Goal: Transaction & Acquisition: Book appointment/travel/reservation

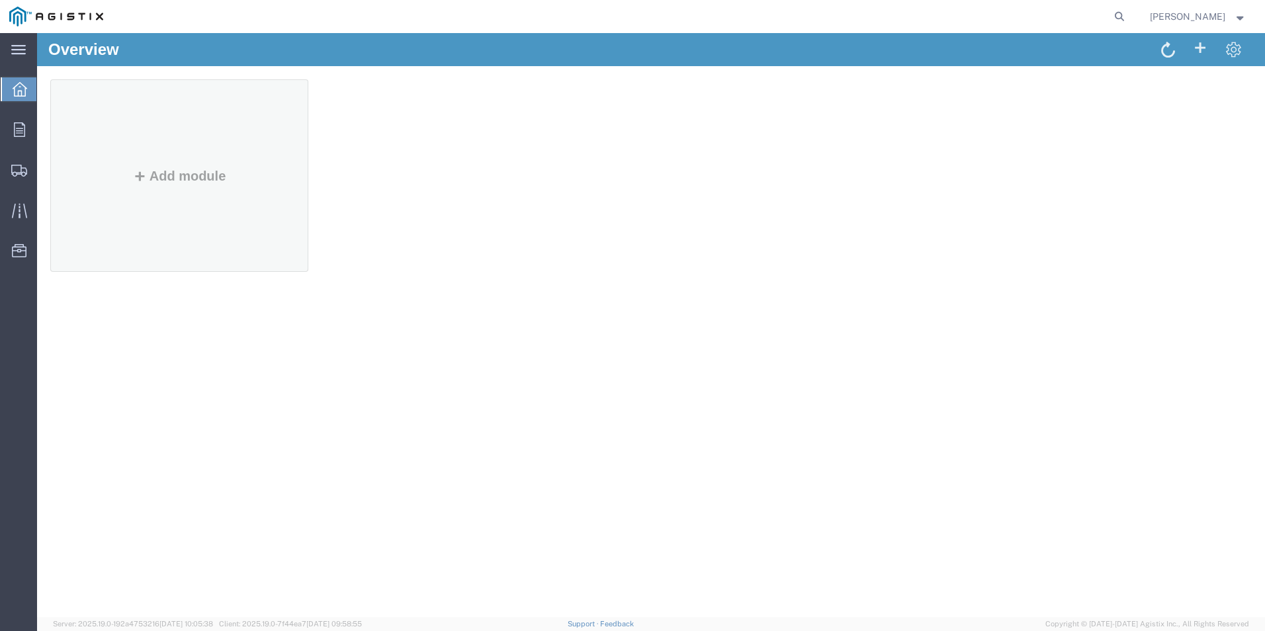
click at [137, 159] on div "Add module" at bounding box center [179, 189] width 237 height 152
click at [174, 174] on button "Add module" at bounding box center [179, 176] width 101 height 15
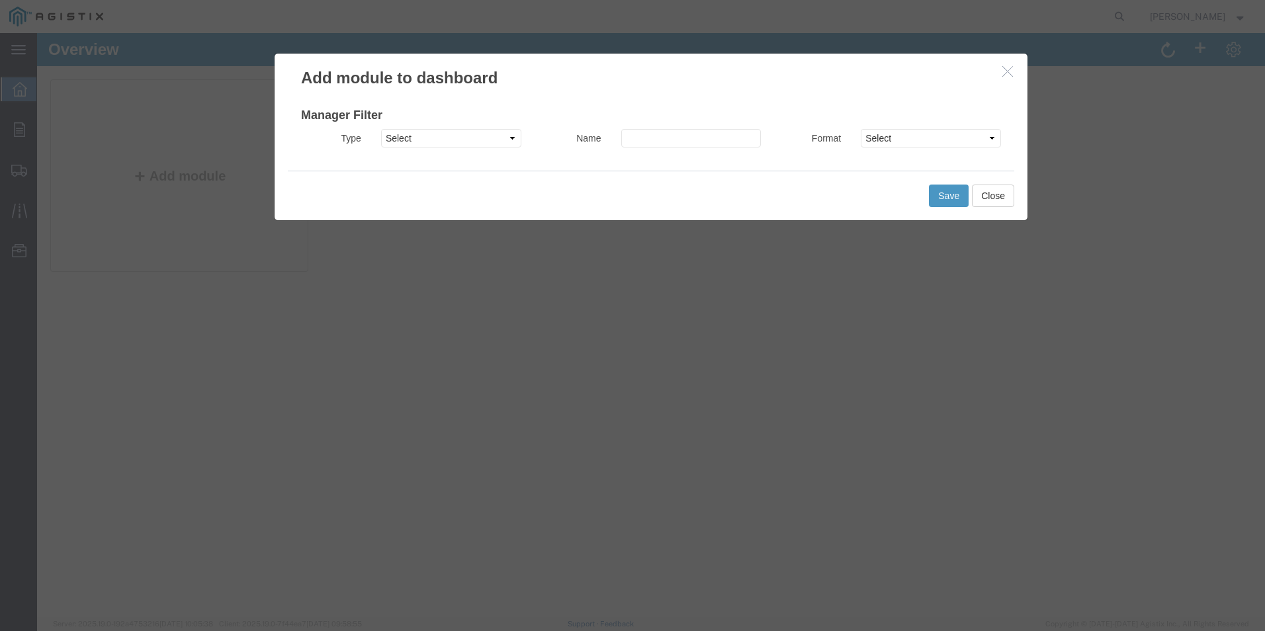
click at [1009, 79] on button "button" at bounding box center [1009, 72] width 17 height 17
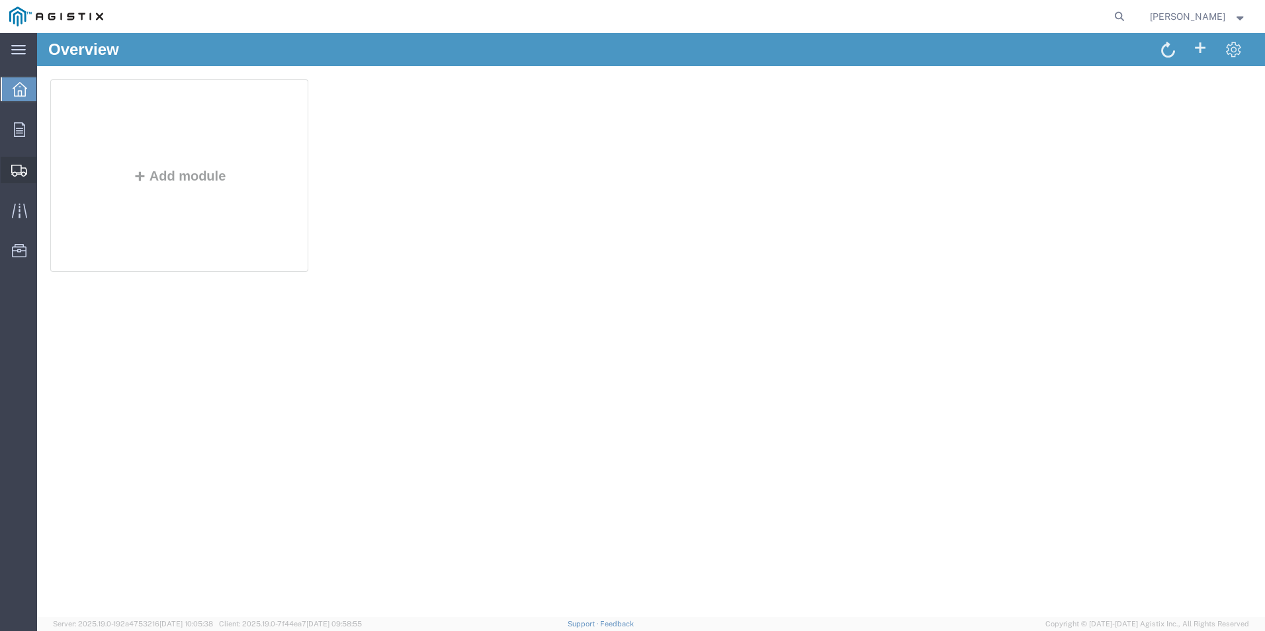
click at [46, 169] on span "Shipments" at bounding box center [40, 170] width 9 height 26
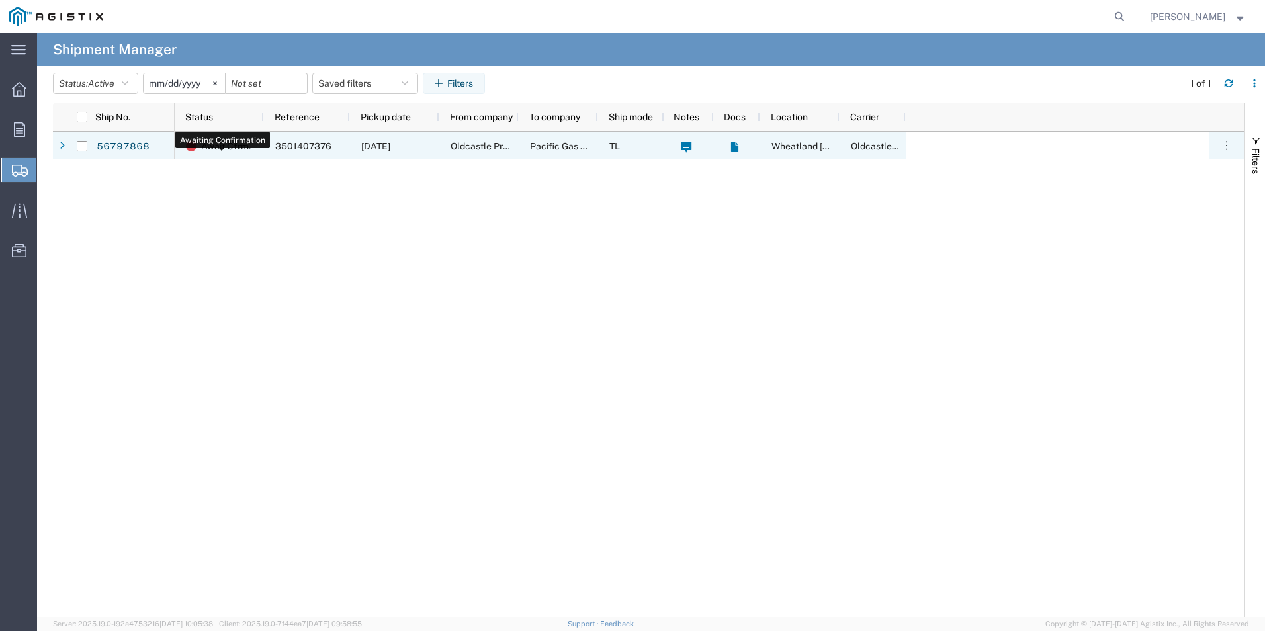
click at [253, 150] on div "Await Cfrm." at bounding box center [222, 146] width 72 height 28
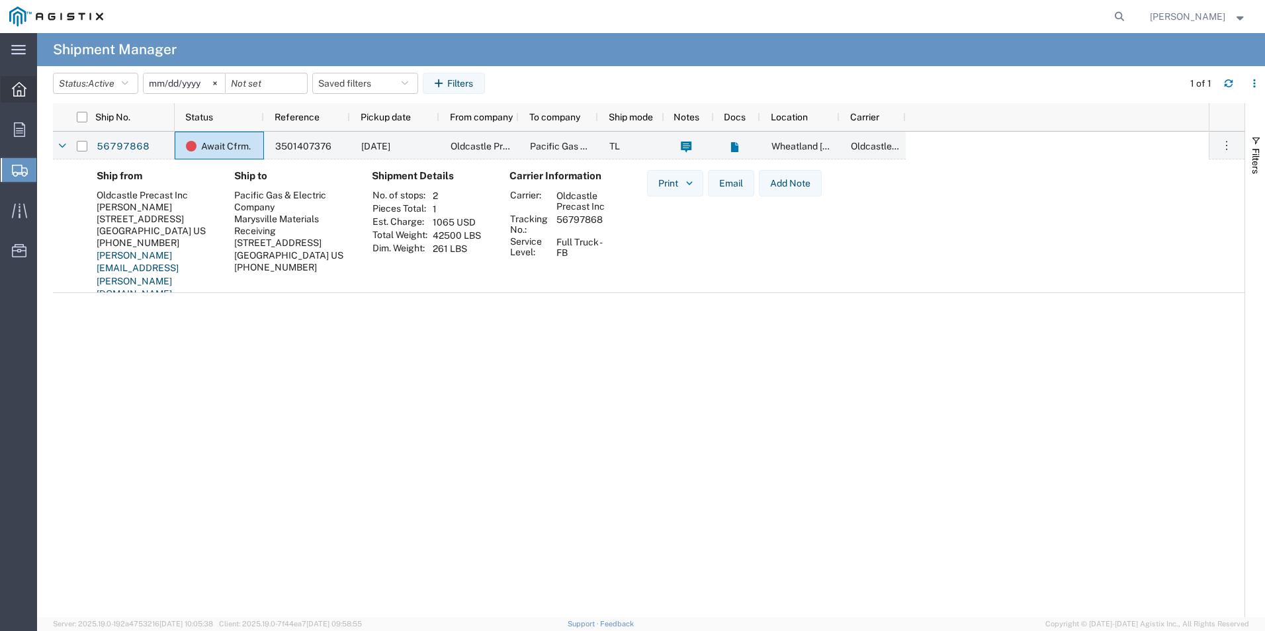
click at [22, 98] on div at bounding box center [19, 89] width 37 height 26
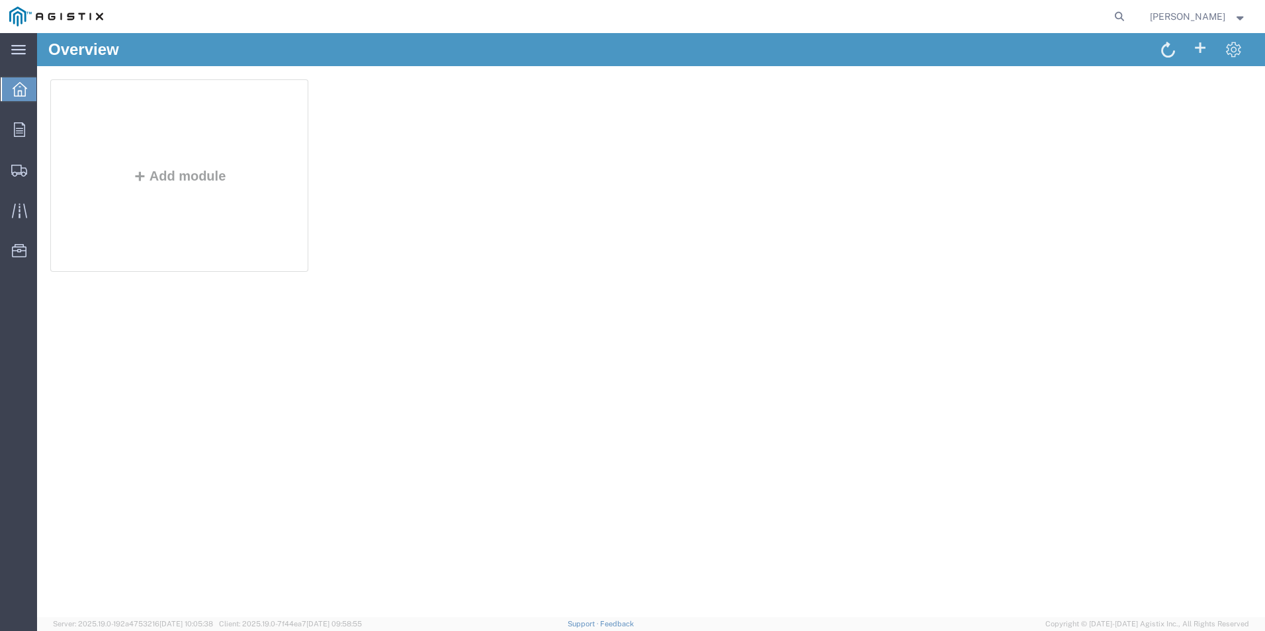
click at [47, 84] on span "Overview" at bounding box center [41, 89] width 11 height 26
drag, startPoint x: 38, startPoint y: 131, endPoint x: 48, endPoint y: 135, distance: 10.7
click at [39, 132] on span "Orders" at bounding box center [40, 129] width 9 height 26
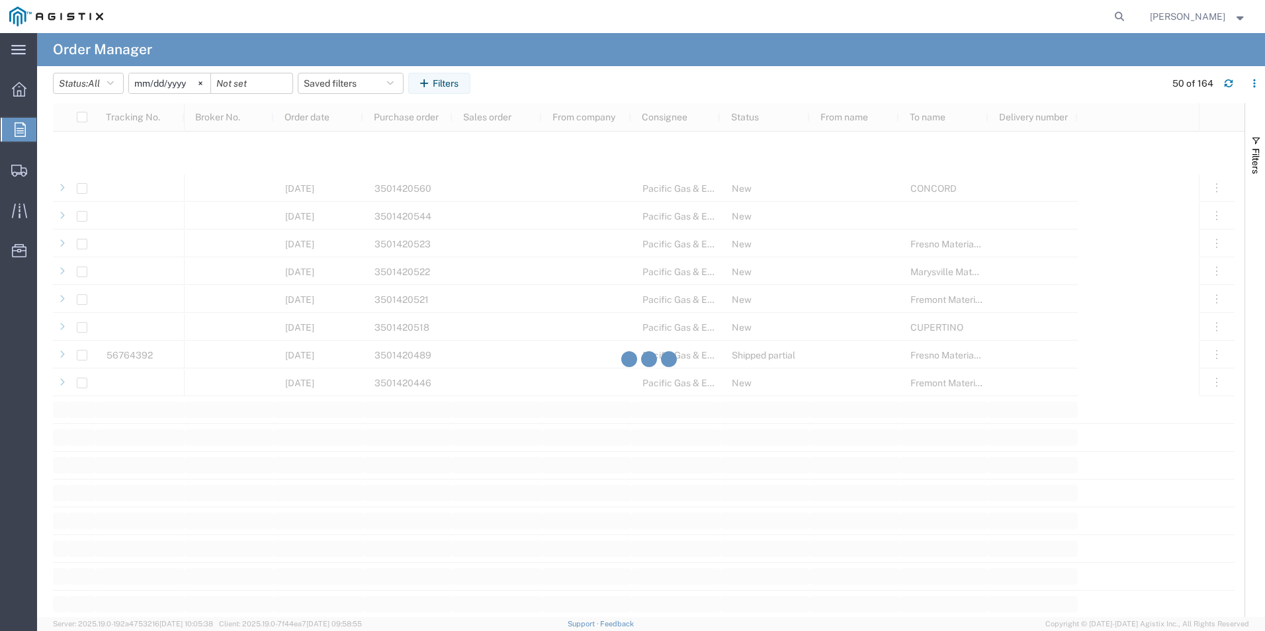
scroll to position [1455, 0]
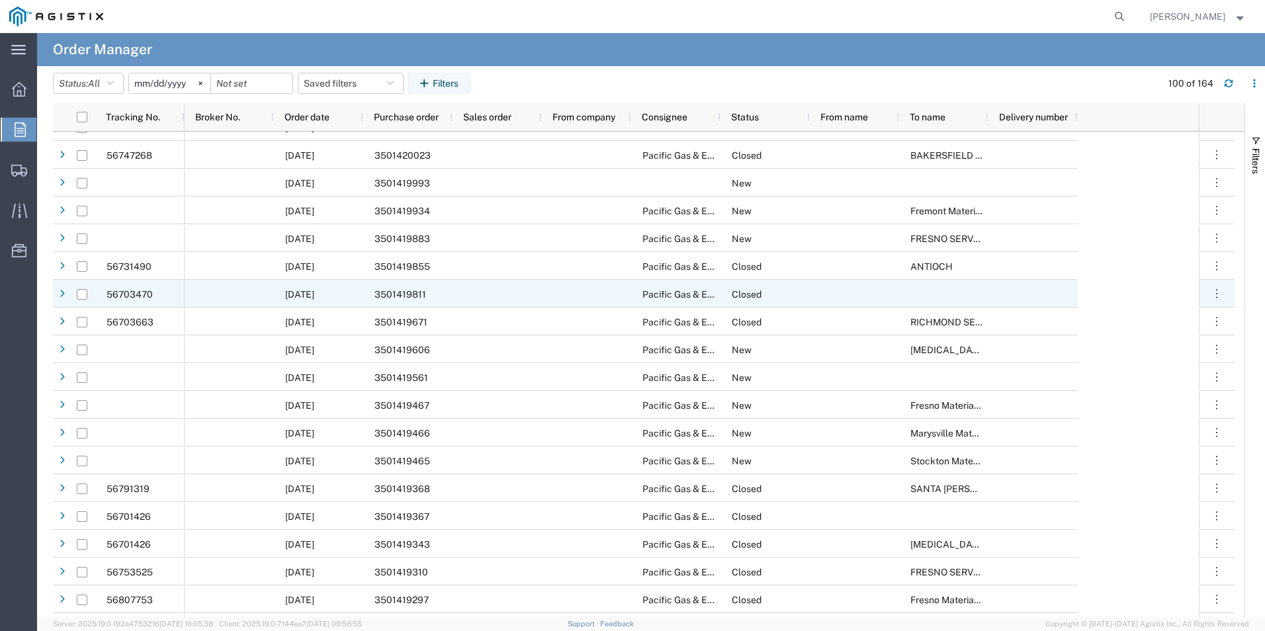
scroll to position [2183, 0]
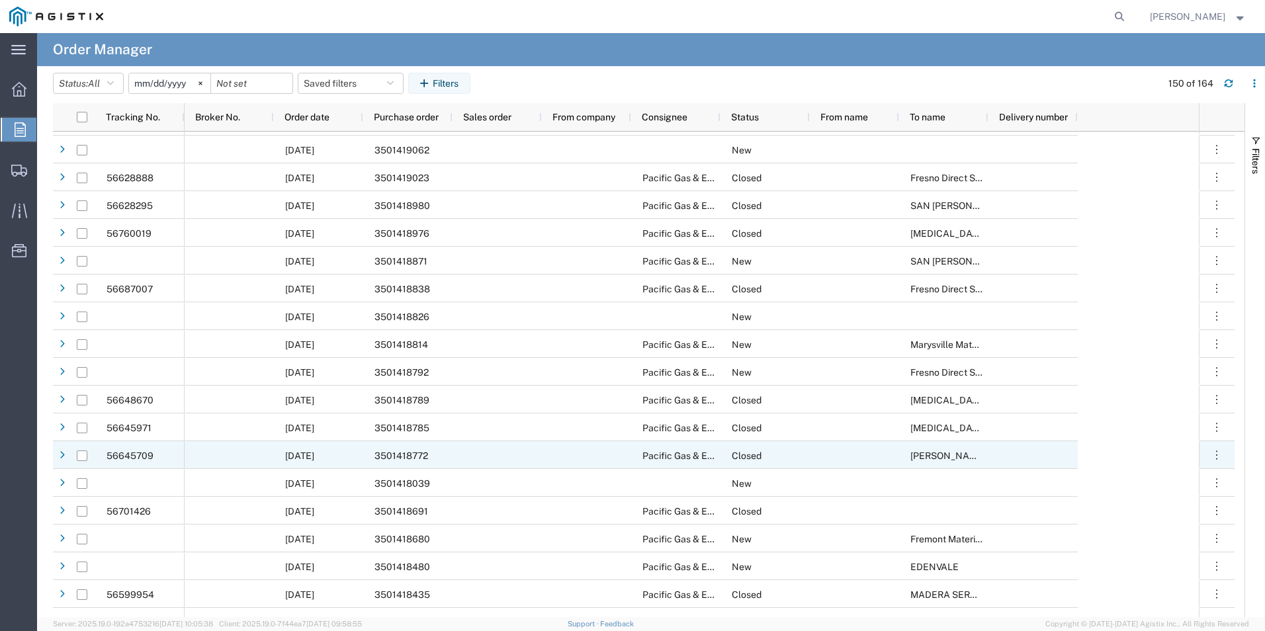
scroll to position [2911, 0]
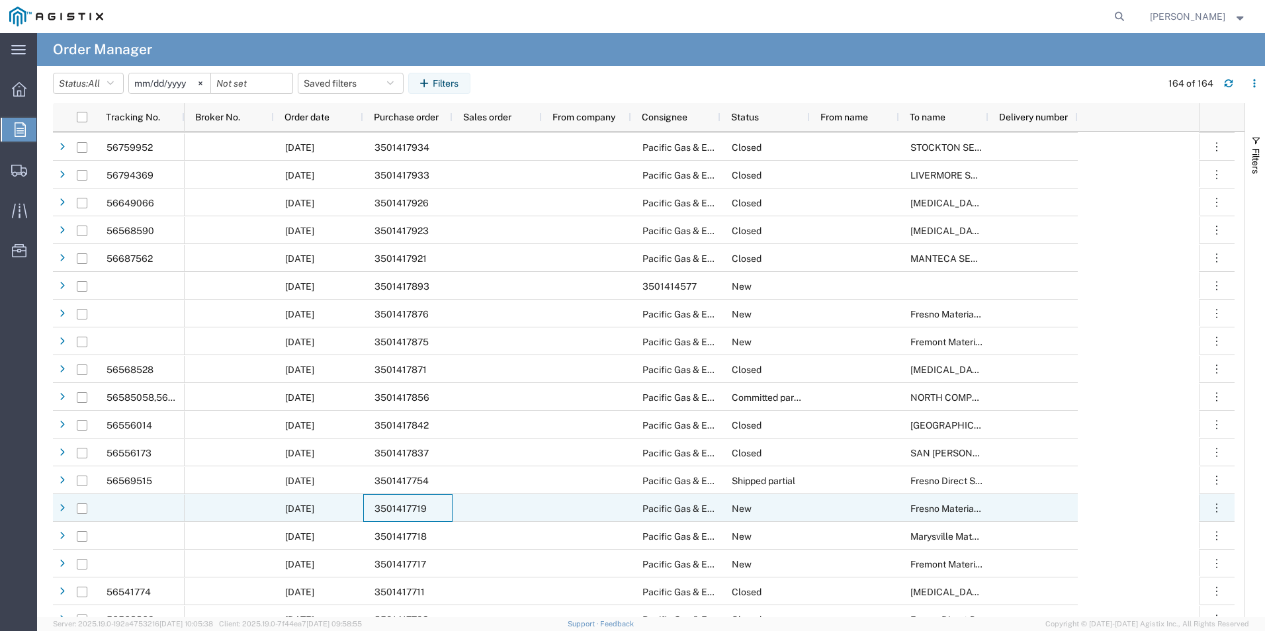
click at [450, 512] on div "3501417719" at bounding box center [407, 508] width 89 height 28
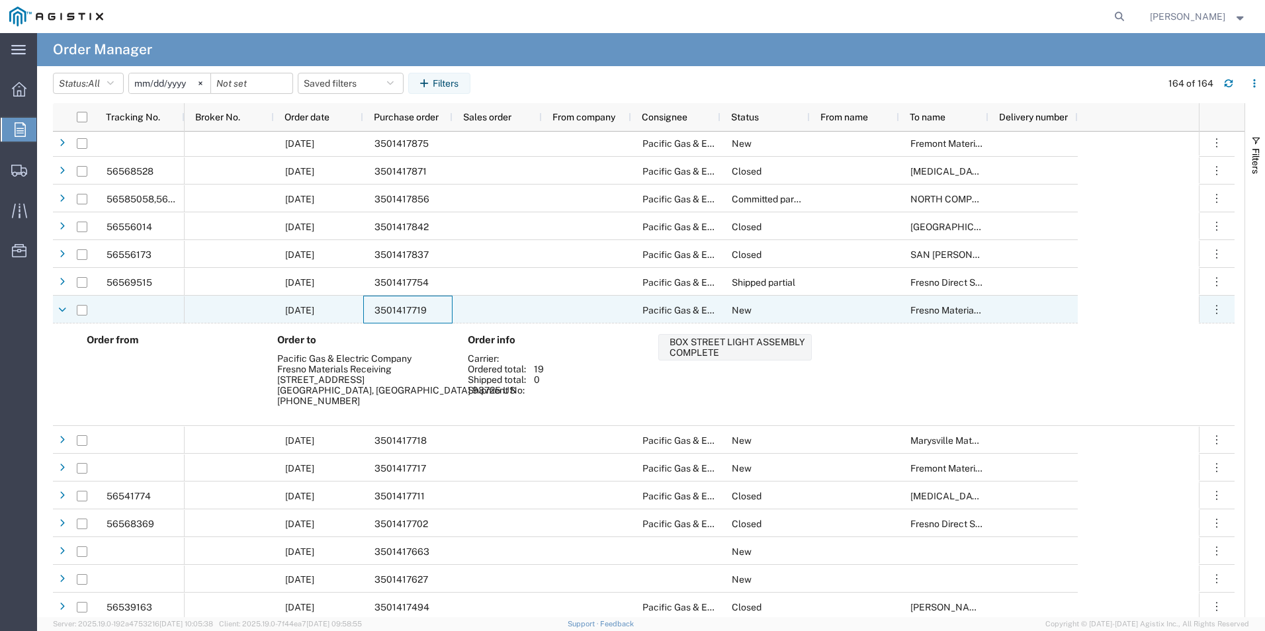
click at [151, 308] on div at bounding box center [139, 310] width 89 height 28
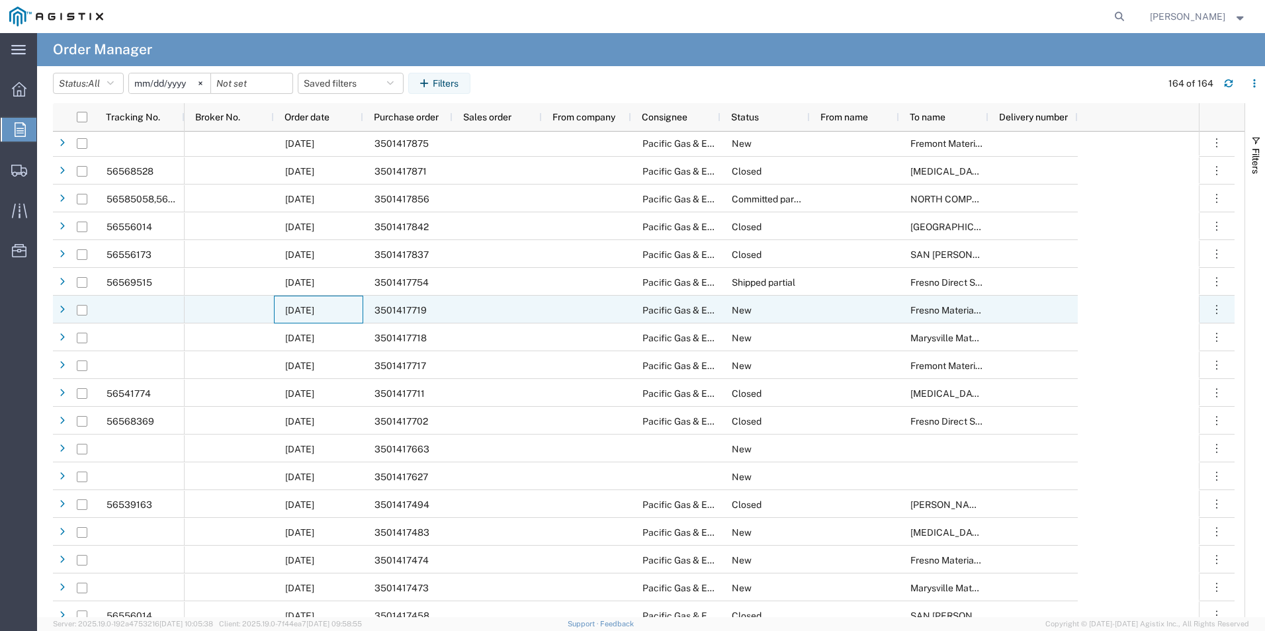
click at [308, 308] on span "[DATE]" at bounding box center [299, 310] width 29 height 11
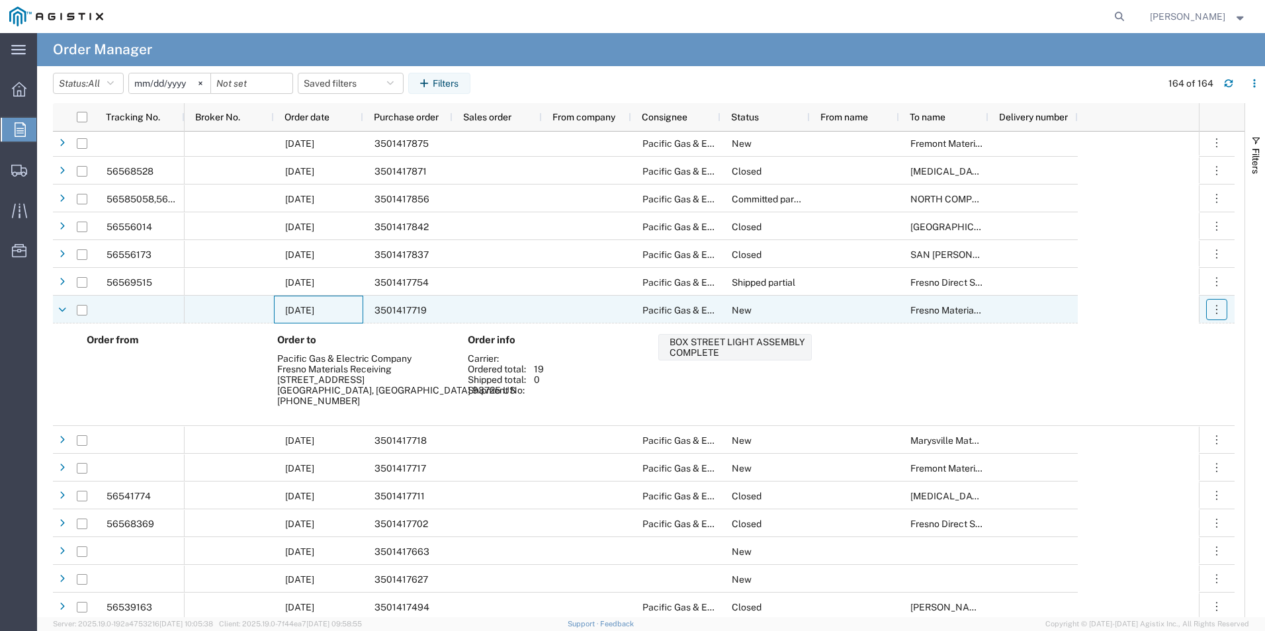
click at [1009, 306] on icon "button" at bounding box center [1216, 309] width 13 height 13
click at [84, 306] on input "Press Space to toggle row selection (unchecked)" at bounding box center [82, 310] width 11 height 11
checkbox input "true"
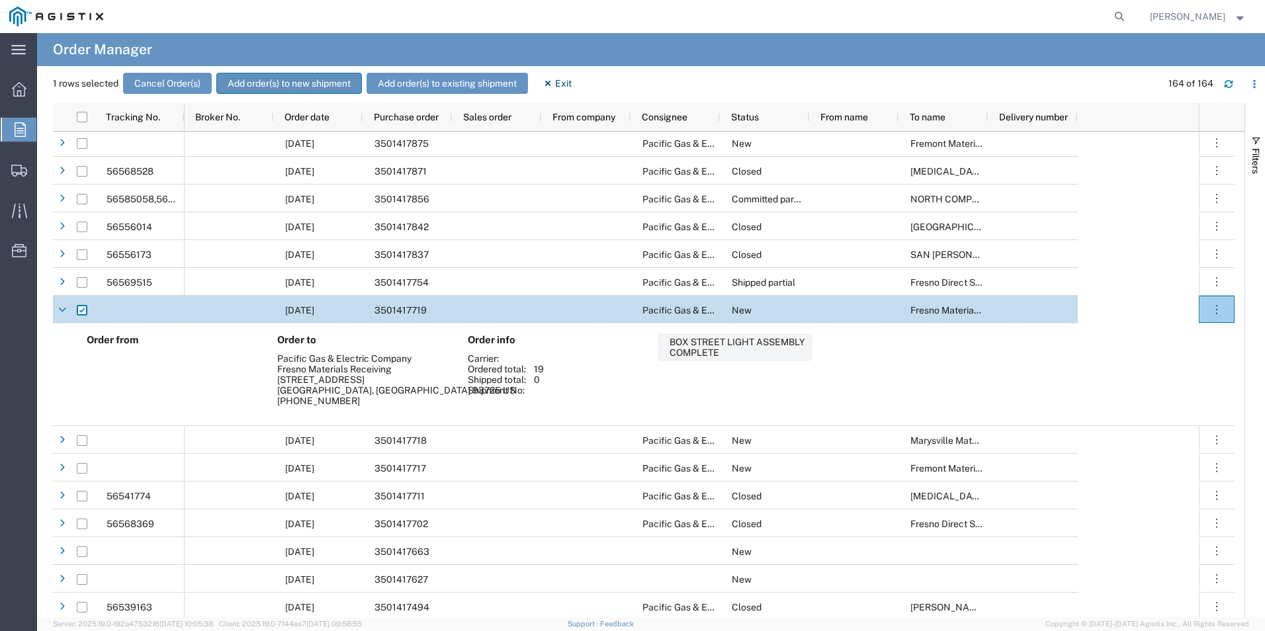
click at [310, 81] on button "Add order(s) to new shipment" at bounding box center [289, 83] width 146 height 21
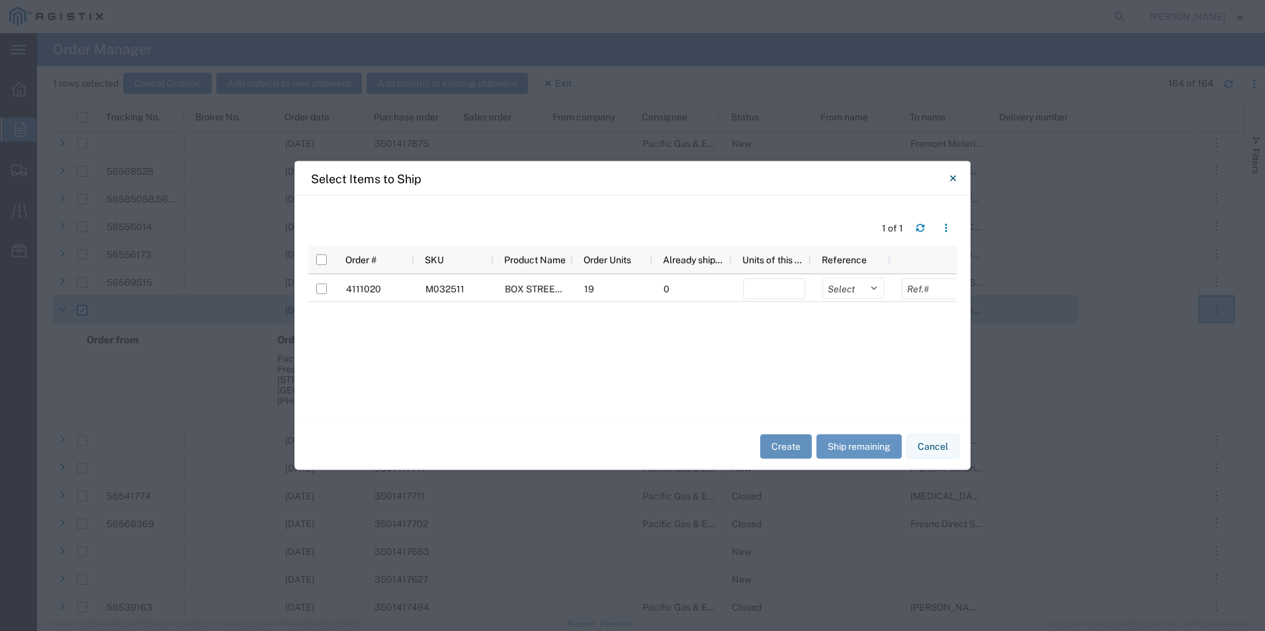
click at [787, 445] on button "Create" at bounding box center [786, 446] width 52 height 24
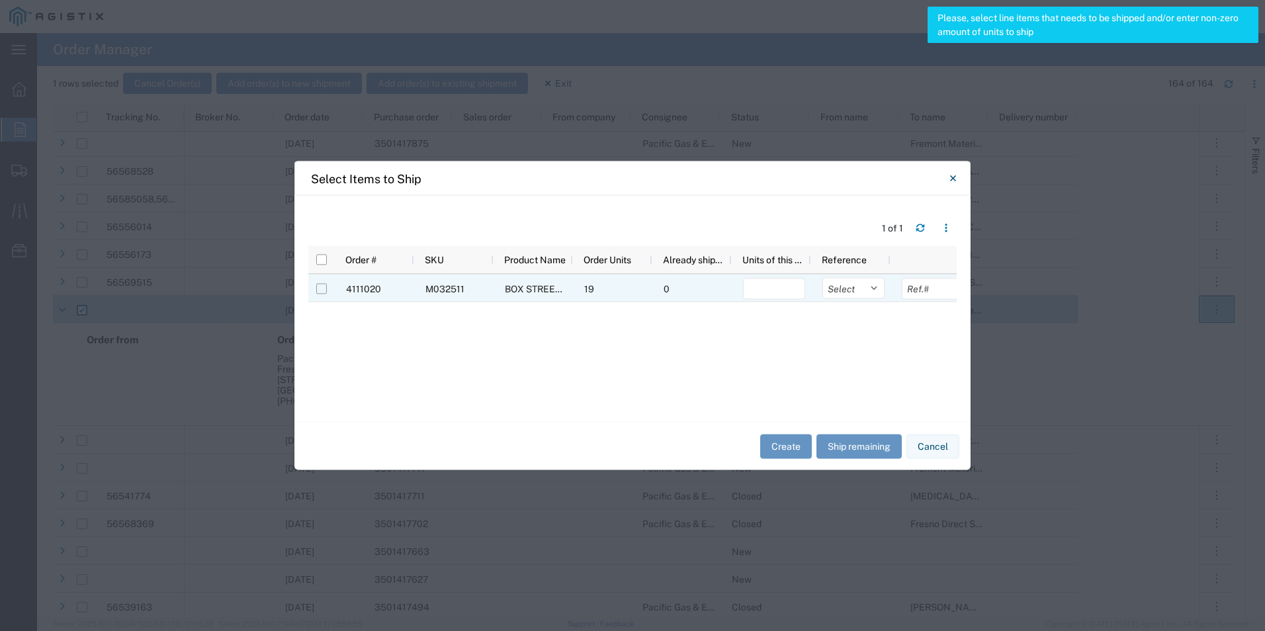
click at [317, 284] on input "Press Space to toggle row selection (unchecked)" at bounding box center [321, 289] width 11 height 11
checkbox input "true"
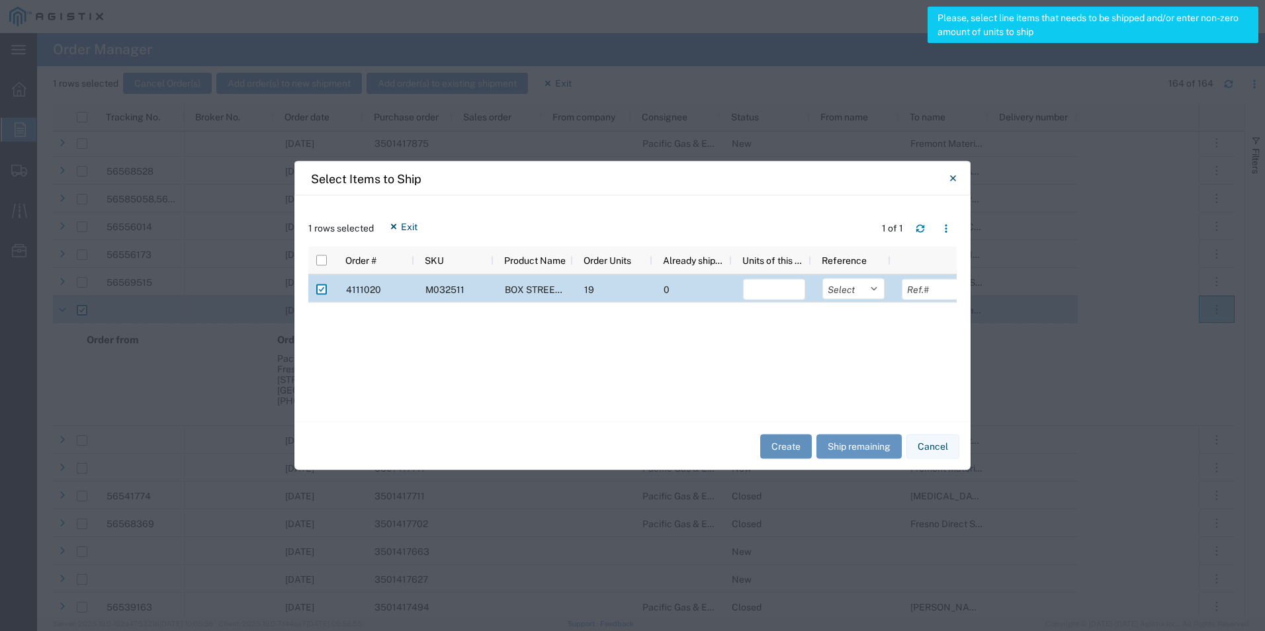
click at [787, 447] on button "Create" at bounding box center [786, 446] width 52 height 24
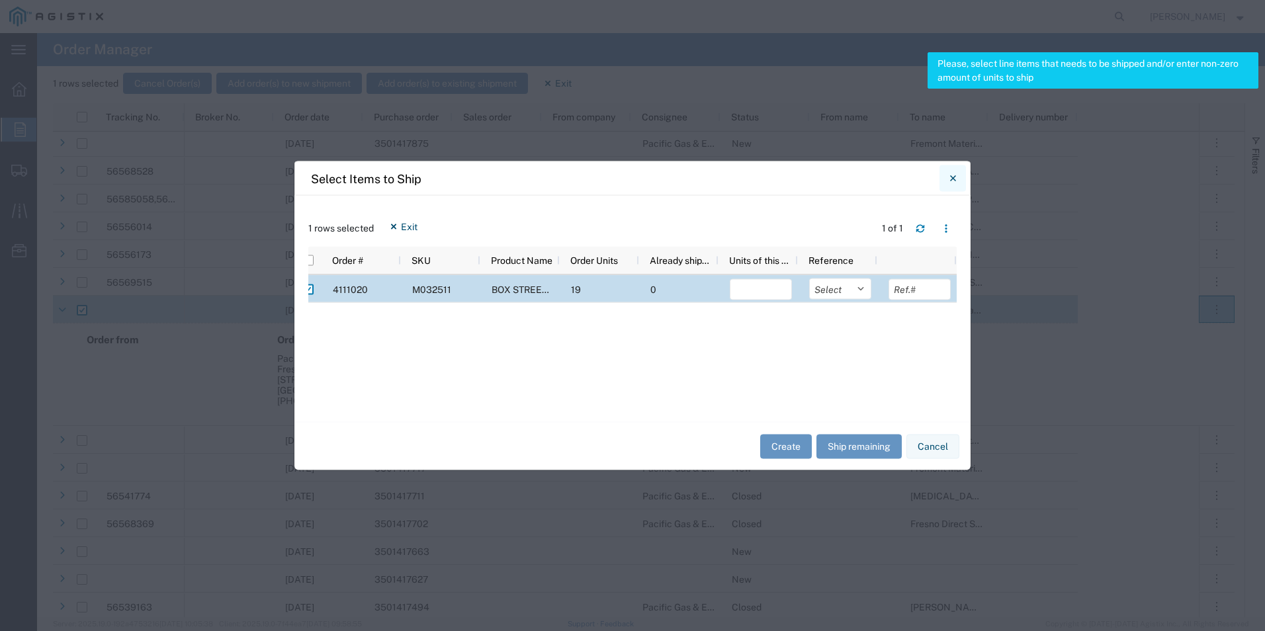
click at [953, 177] on icon "Close" at bounding box center [953, 179] width 6 height 16
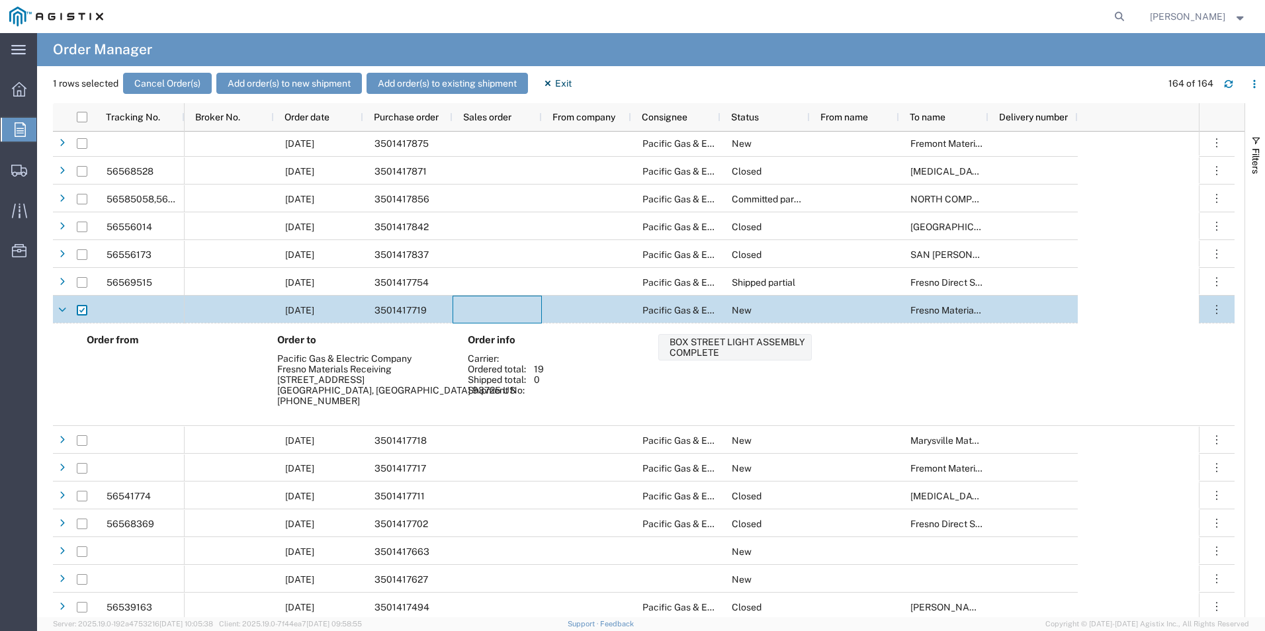
drag, startPoint x: 531, startPoint y: 310, endPoint x: 453, endPoint y: 311, distance: 78.1
click at [455, 311] on div at bounding box center [497, 310] width 89 height 28
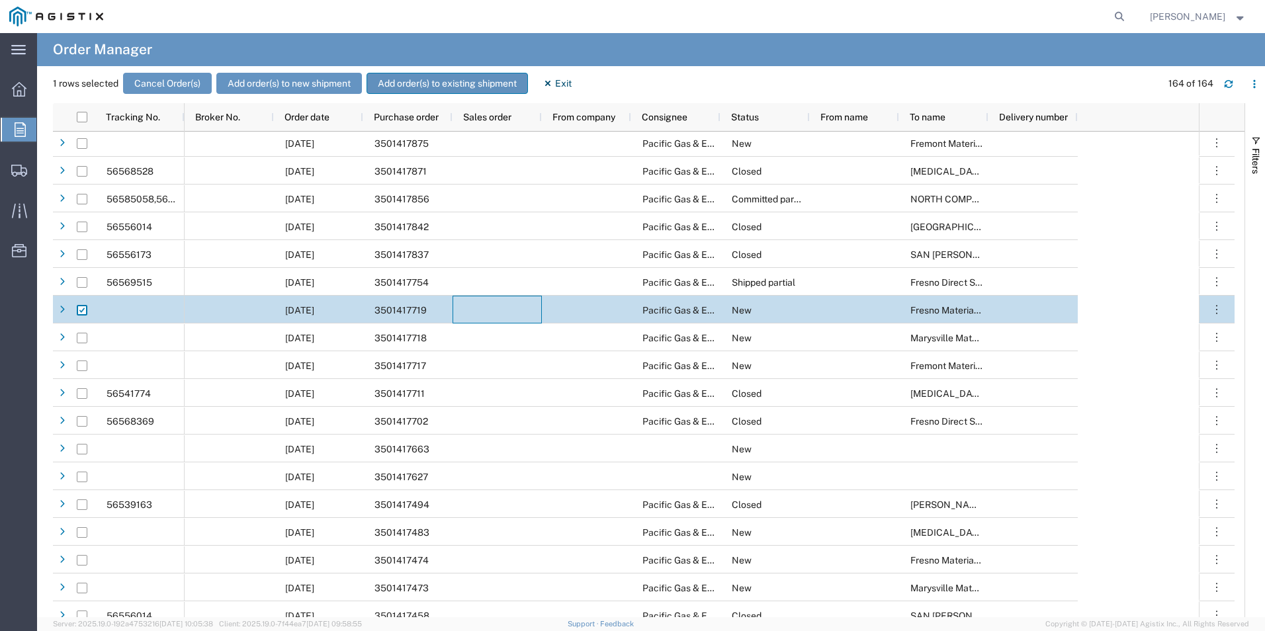
click at [448, 79] on button "Add order(s) to existing shipment" at bounding box center [447, 83] width 161 height 21
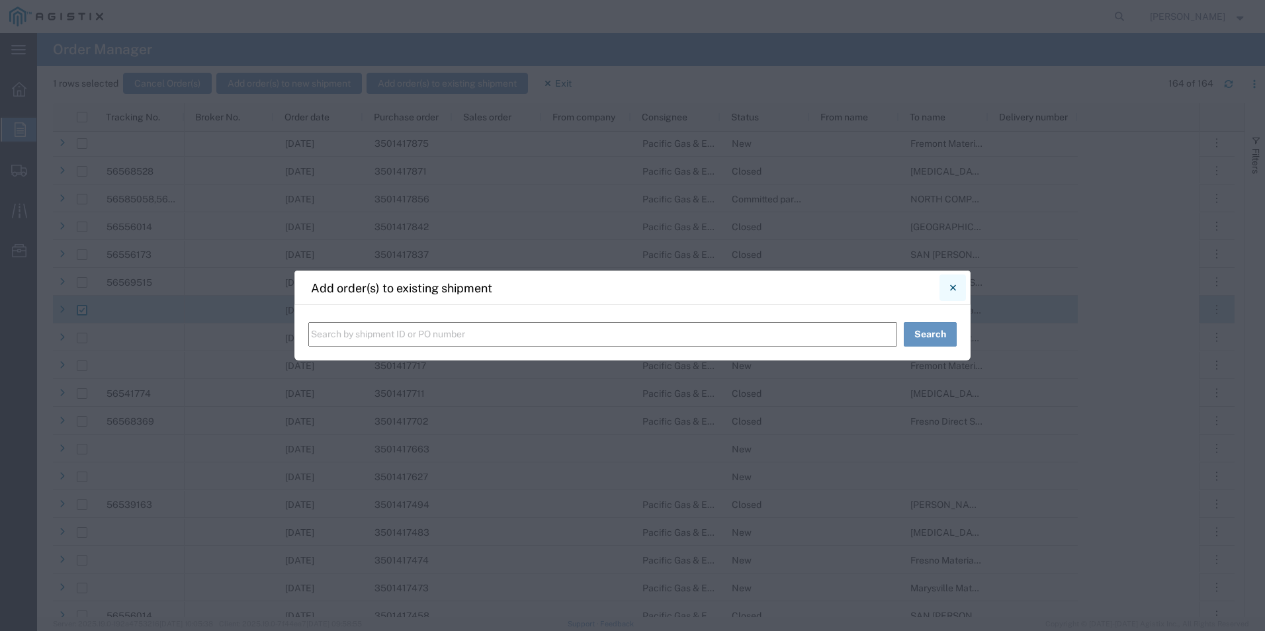
click at [957, 294] on button "Close" at bounding box center [952, 288] width 26 height 26
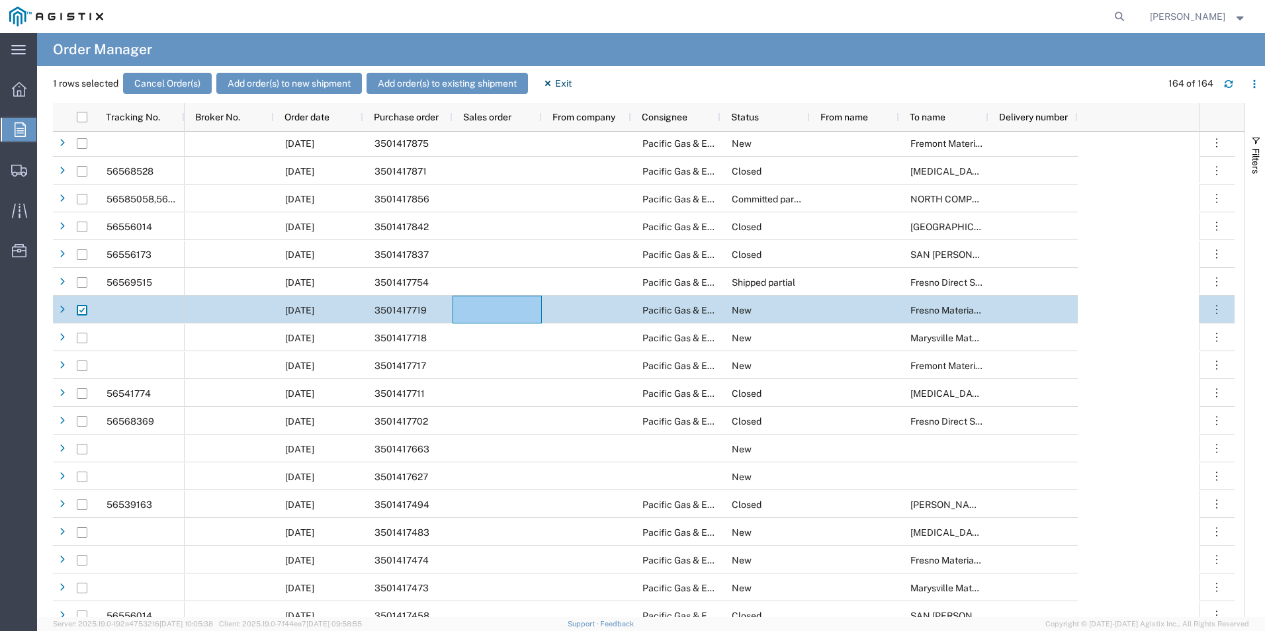
click at [202, 309] on div at bounding box center [229, 310] width 89 height 28
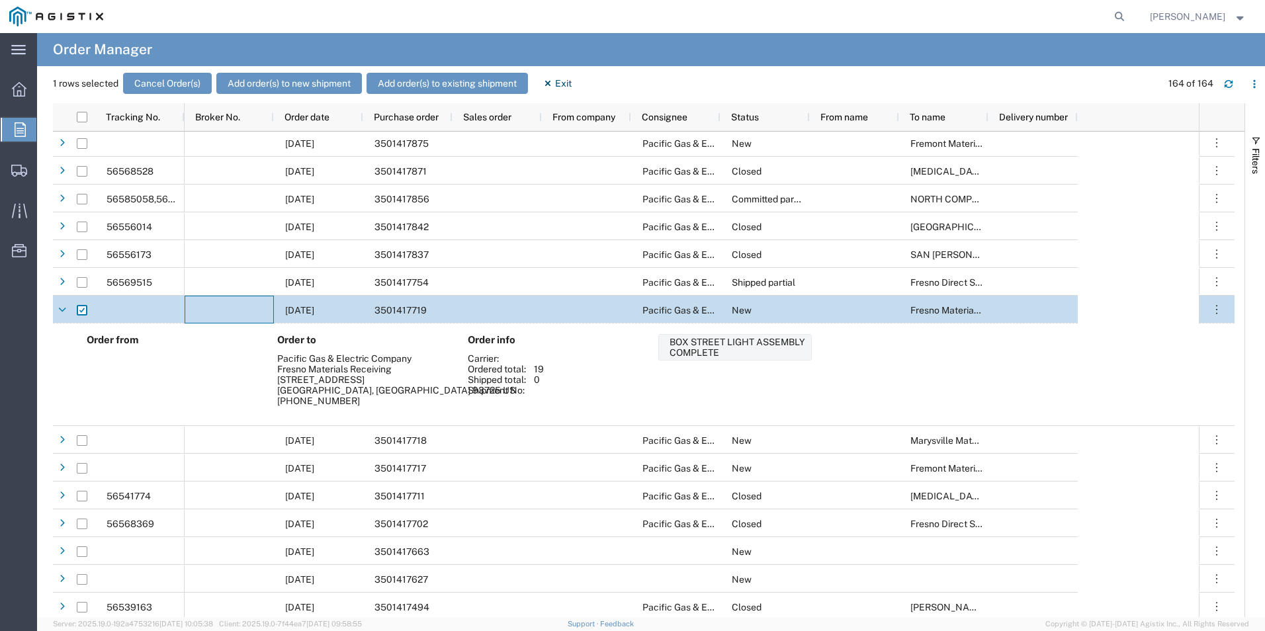
click at [72, 307] on div at bounding box center [81, 310] width 25 height 28
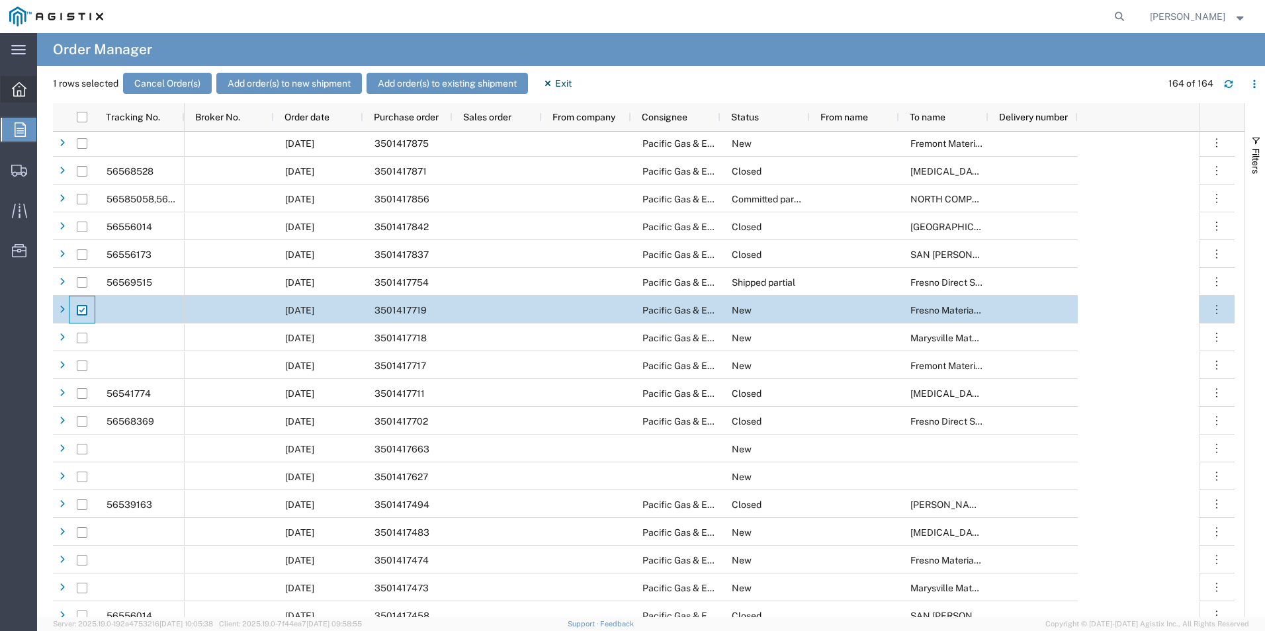
click at [13, 83] on icon at bounding box center [19, 89] width 15 height 15
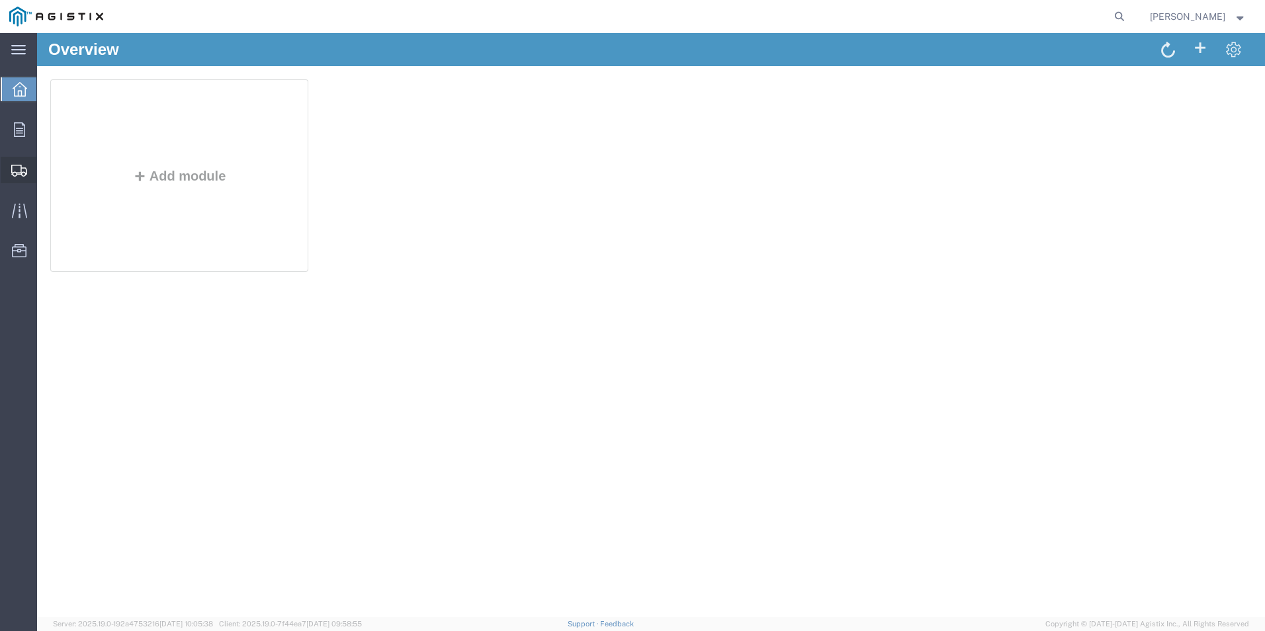
click at [0, 0] on span "Create Shipment" at bounding box center [0, 0] width 0 height 0
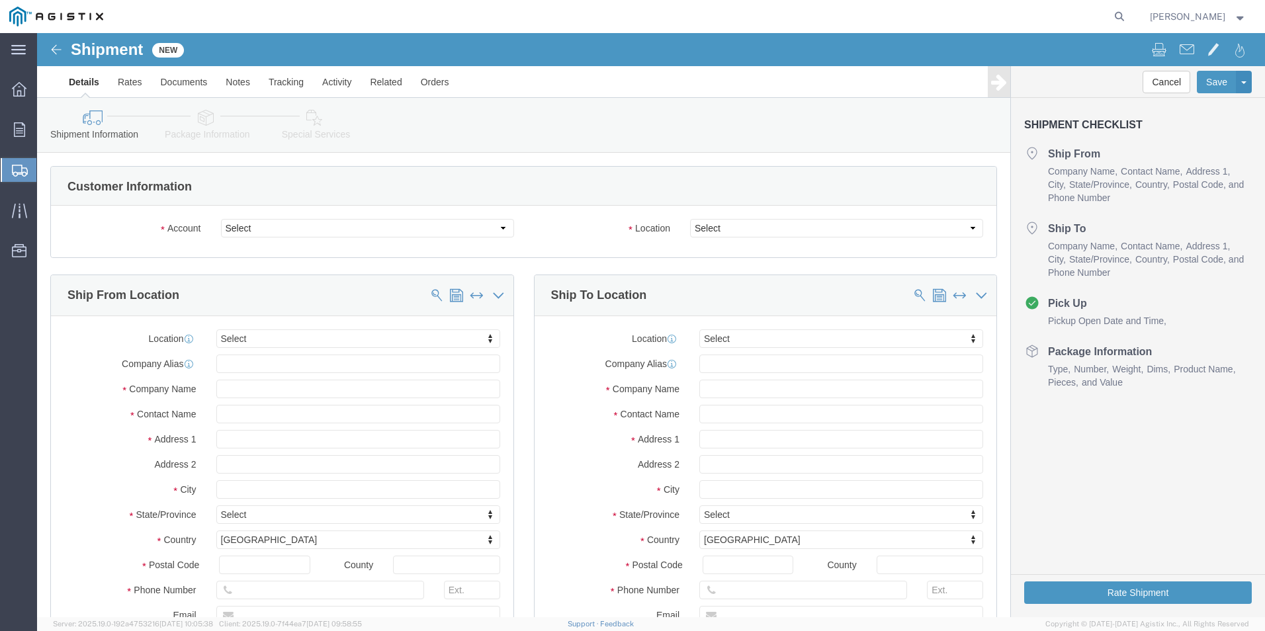
select select
click select "Select Oldcastle Precast Inc PG&E"
select select "11176"
click select "Select Oldcastle Precast Inc PG&E"
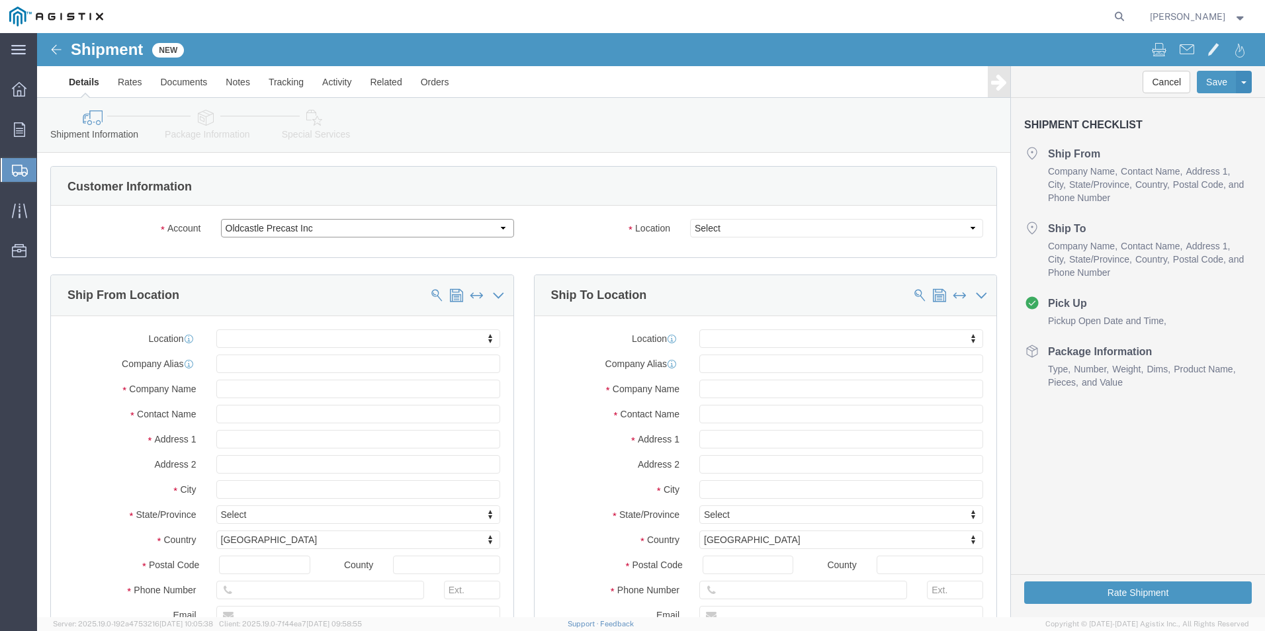
select select
click select "Select Oldcastle Precast Inc PG&E"
select select "9596"
click select "Select Oldcastle Precast Inc PG&E"
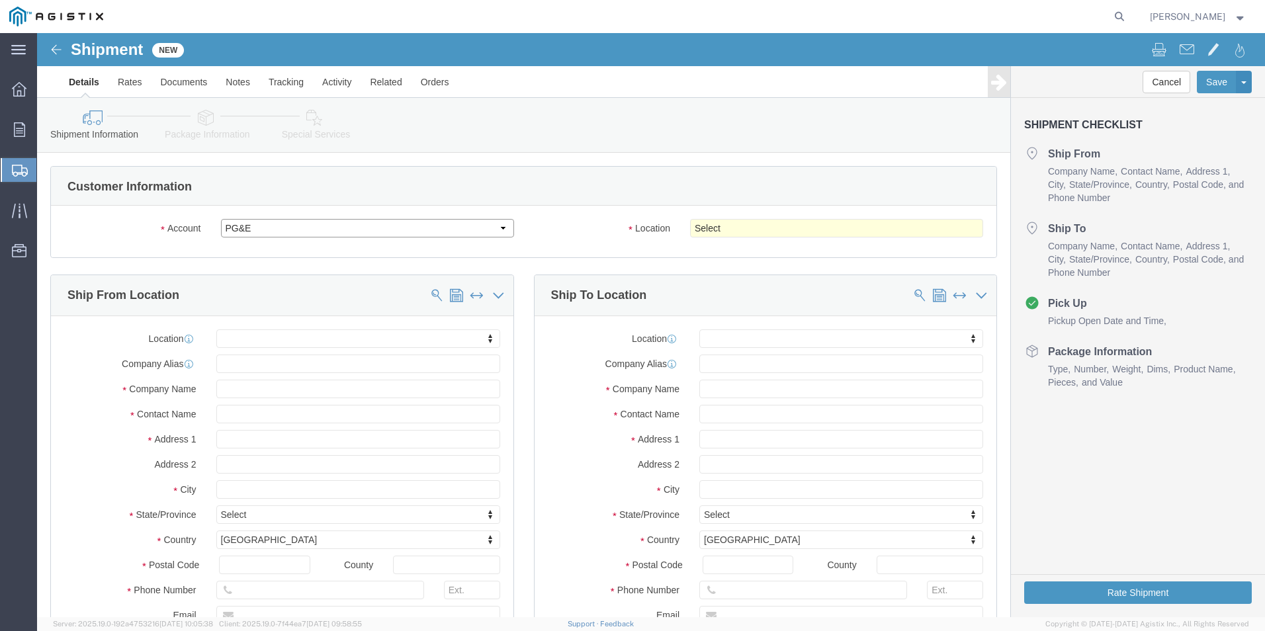
select select "PURCHORD"
select select
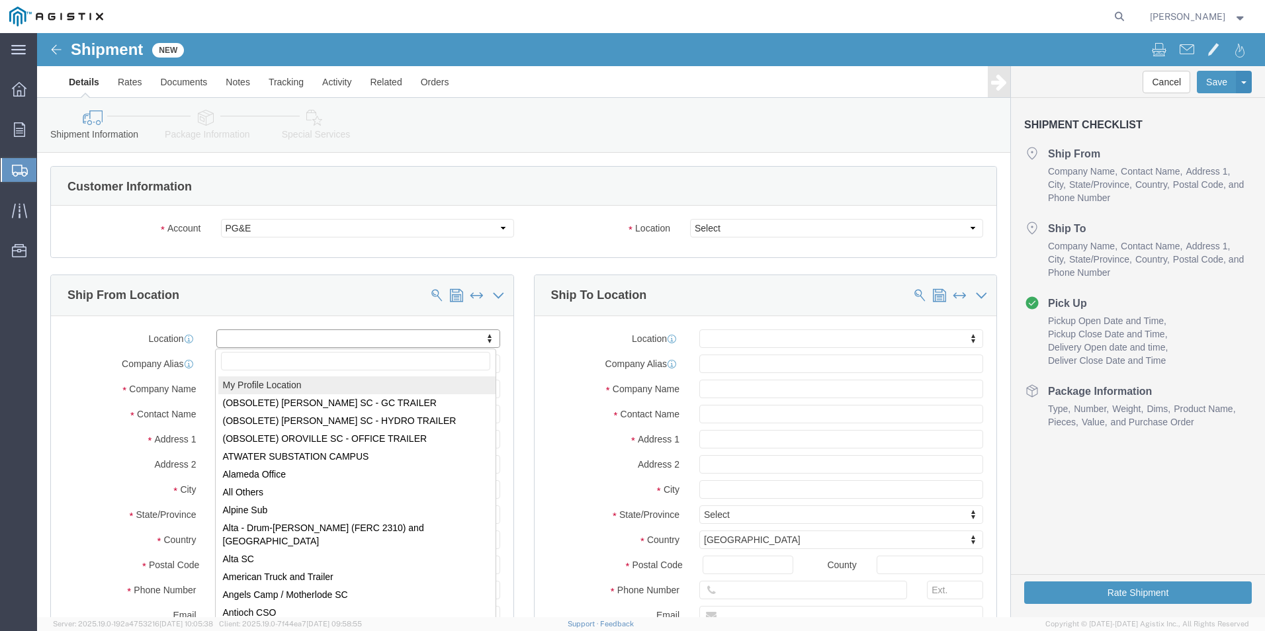
select select "MYPROFILE"
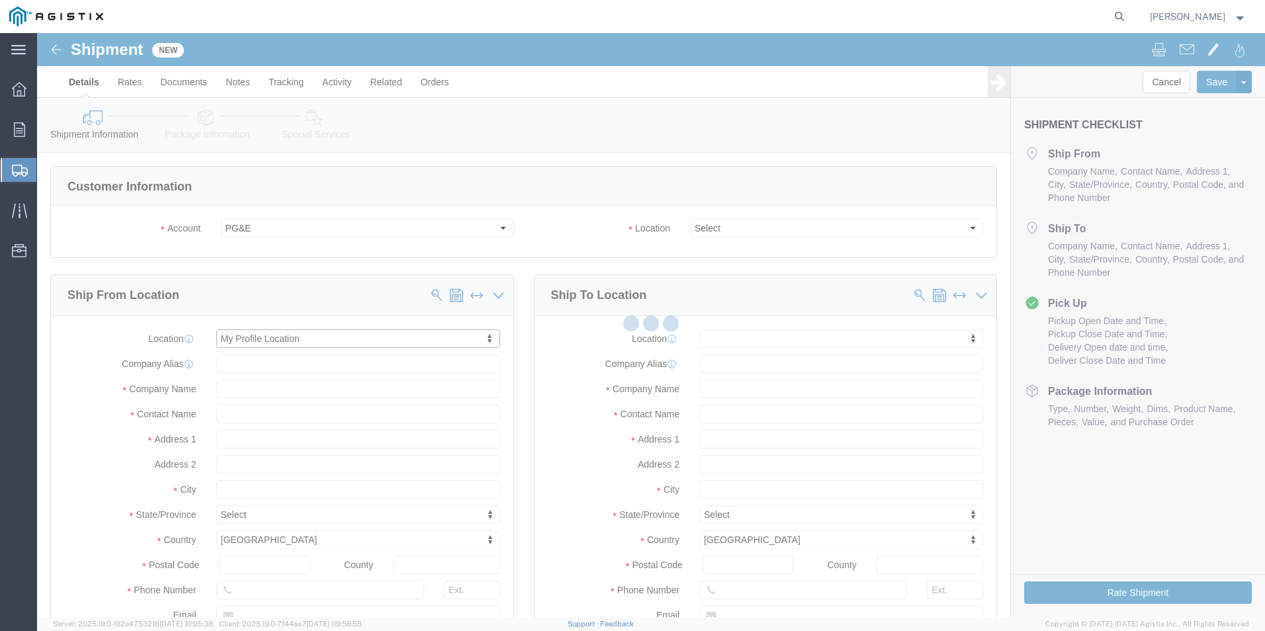
type input "[STREET_ADDRESS]"
type input "93637"
type input "[PHONE_NUMBER]"
type input "[PERSON_NAME][EMAIL_ADDRESS][PERSON_NAME][DOMAIN_NAME]"
checkbox input "true"
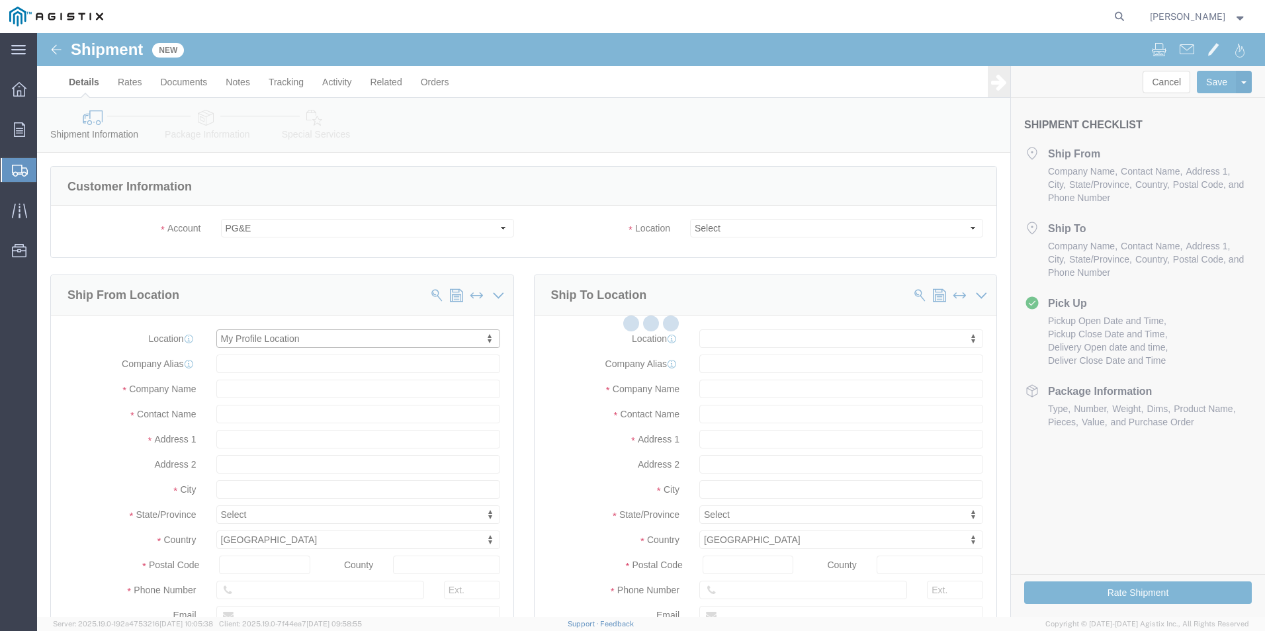
type input "Oldcastle Precast Inc"
type input "[PERSON_NAME]"
type input "Madera"
select select "CA"
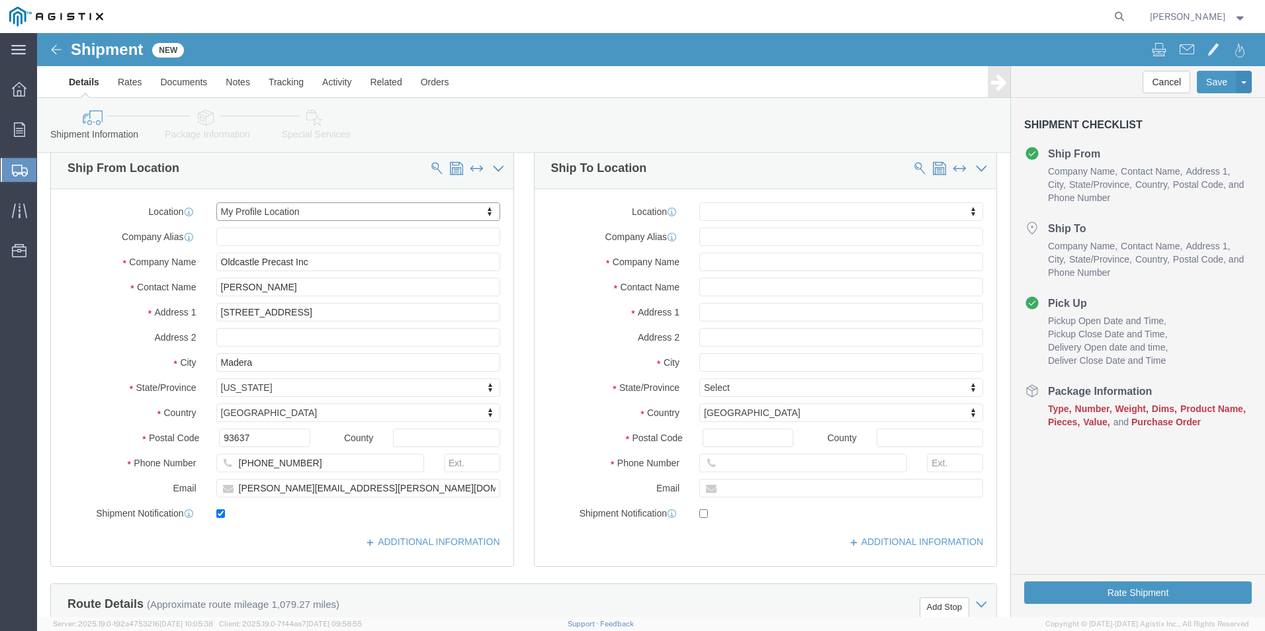
scroll to position [132, 0]
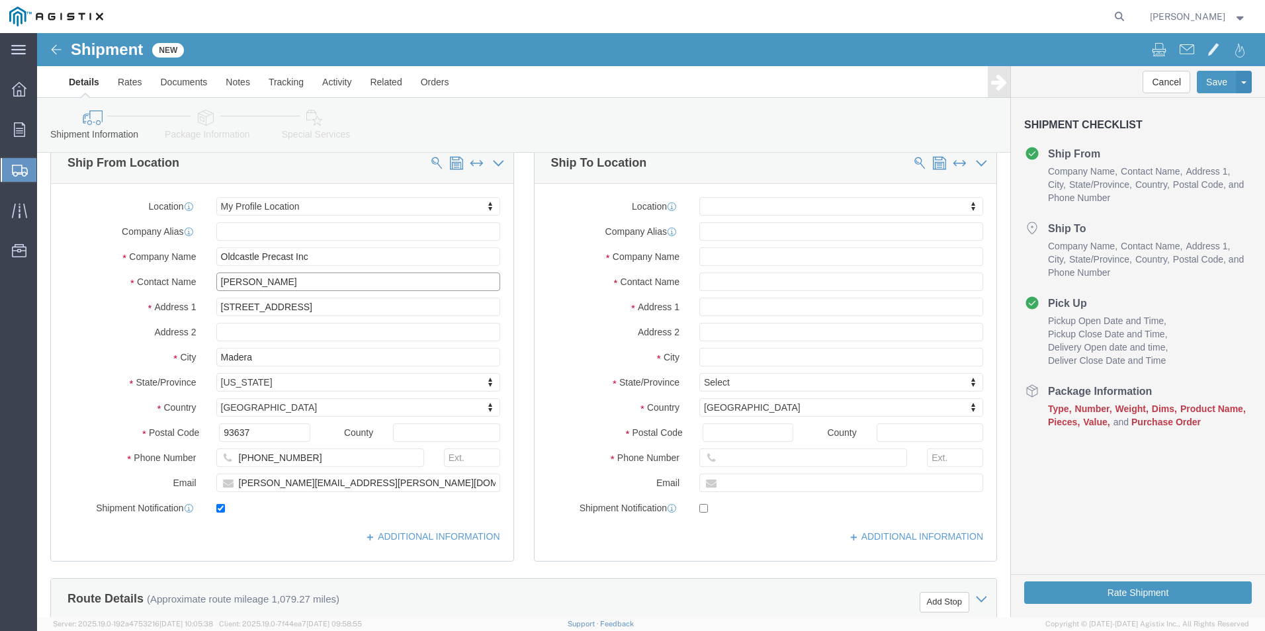
drag, startPoint x: 286, startPoint y: 249, endPoint x: 107, endPoint y: 245, distance: 179.3
click div "Contact Name [PERSON_NAME]"
type input "[PERSON_NAME]"
drag, startPoint x: 330, startPoint y: 427, endPoint x: 70, endPoint y: 443, distance: 260.5
click div "Location My Profile Location My Profile Location (OBSOLETE) [GEOGRAPHIC_DATA] S…"
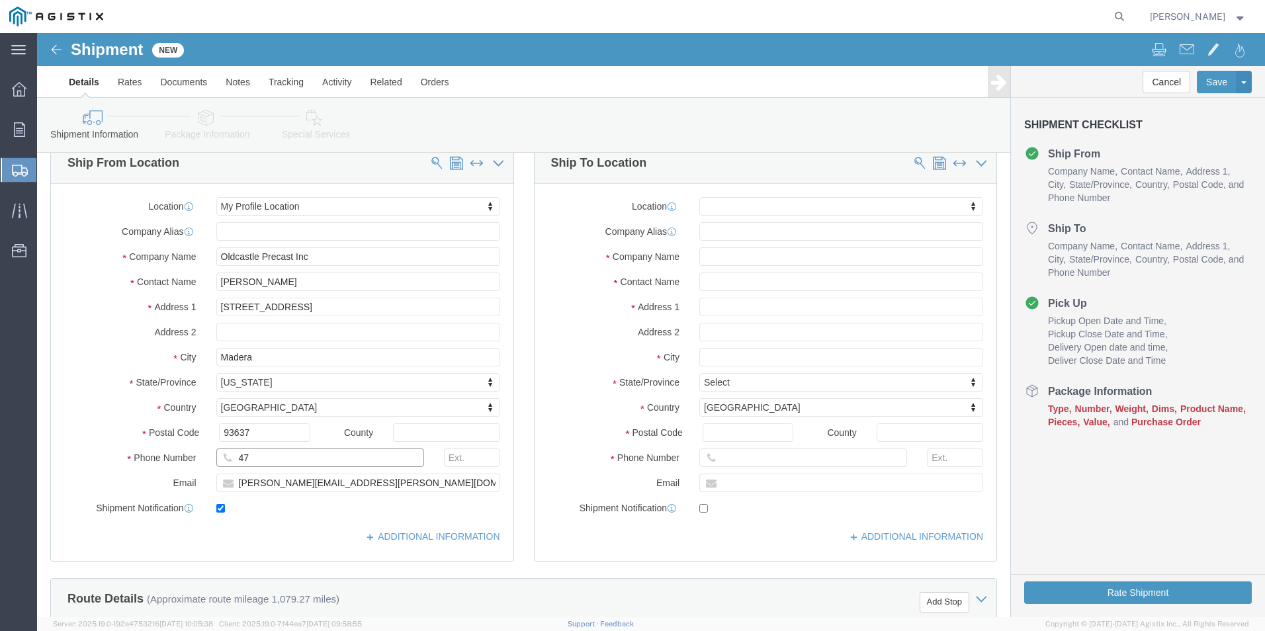
type input "4"
type input "5594791728"
drag, startPoint x: 341, startPoint y: 449, endPoint x: 120, endPoint y: 467, distance: 221.7
click div "Location My Profile Location My Profile Location (OBSOLETE) [GEOGRAPHIC_DATA] S…"
type input "[PERSON_NAME][EMAIL_ADDRESS][PERSON_NAME][DOMAIN_NAME]"
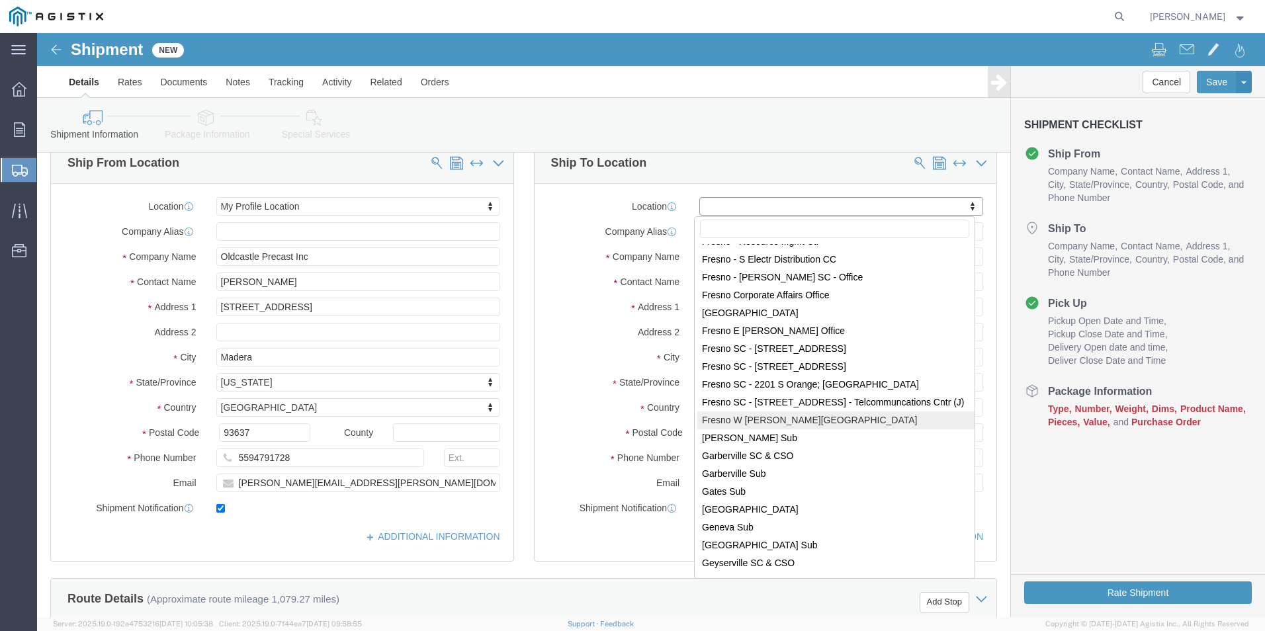
scroll to position [2580, 0]
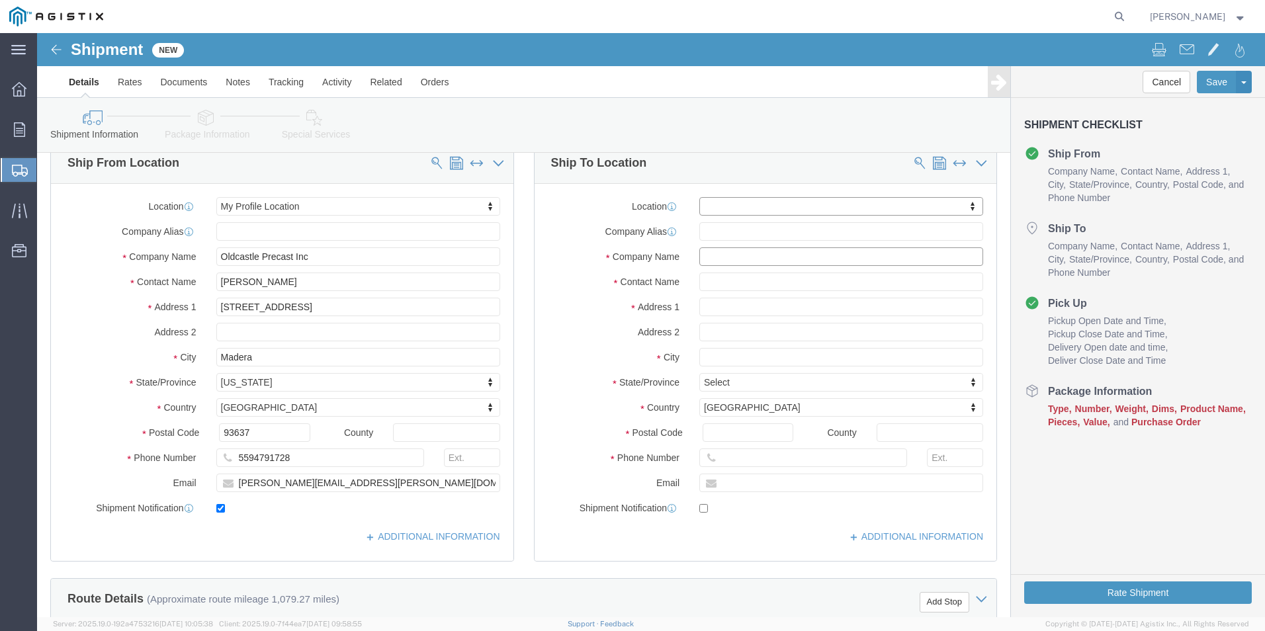
click input "text"
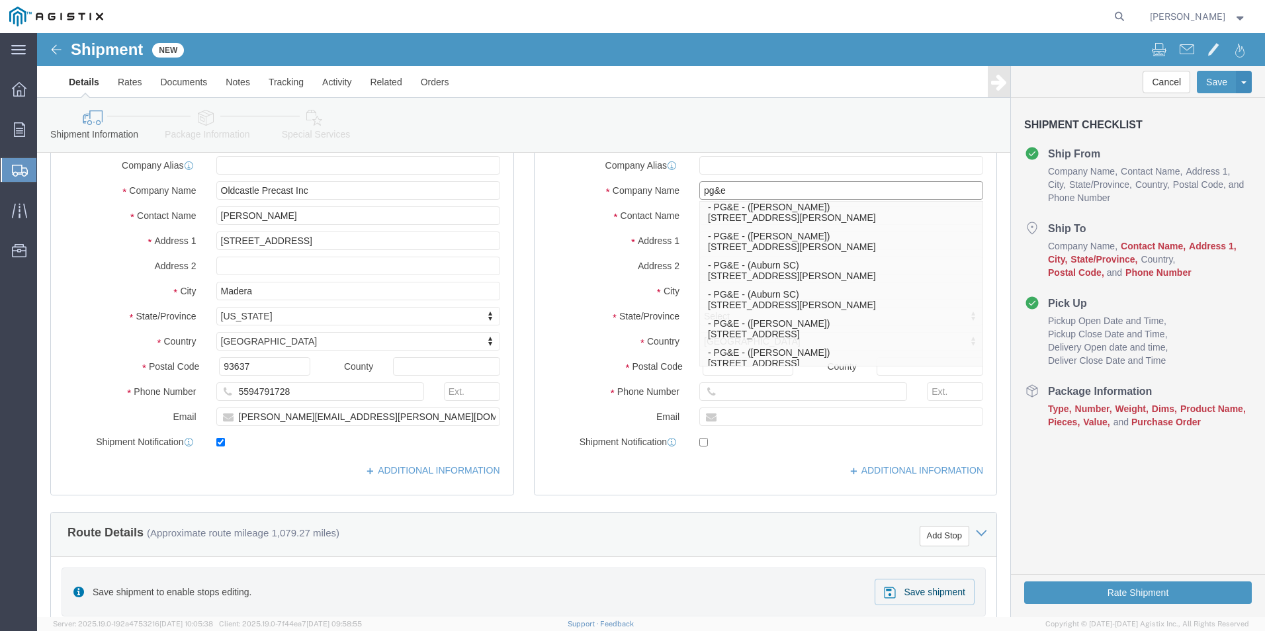
scroll to position [0, 0]
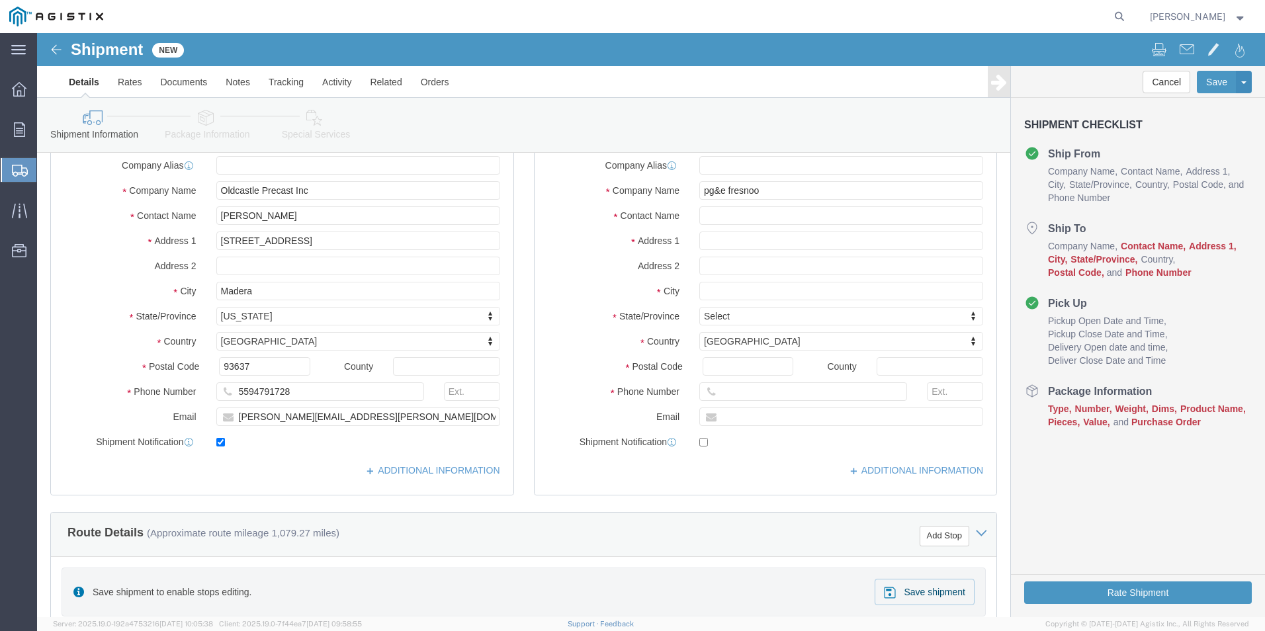
click div "Location My Profile Location (OBSOLETE) [PERSON_NAME] SC - GC TRAILER (OBSOLETE…"
click input "pg&e fresnoo"
click div "Location My Profile Location (OBSOLETE) [PERSON_NAME] SC - GC TRAILER (OBSOLETE…"
click input "text"
click input "pg&e fresnoo"
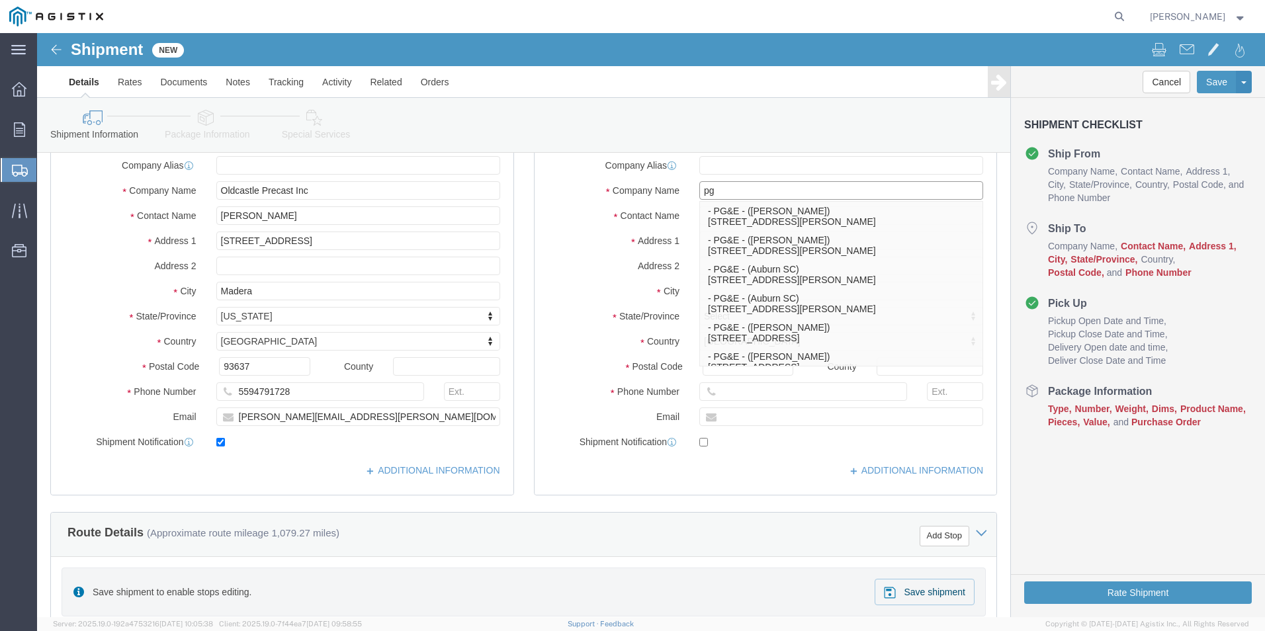
type input "p"
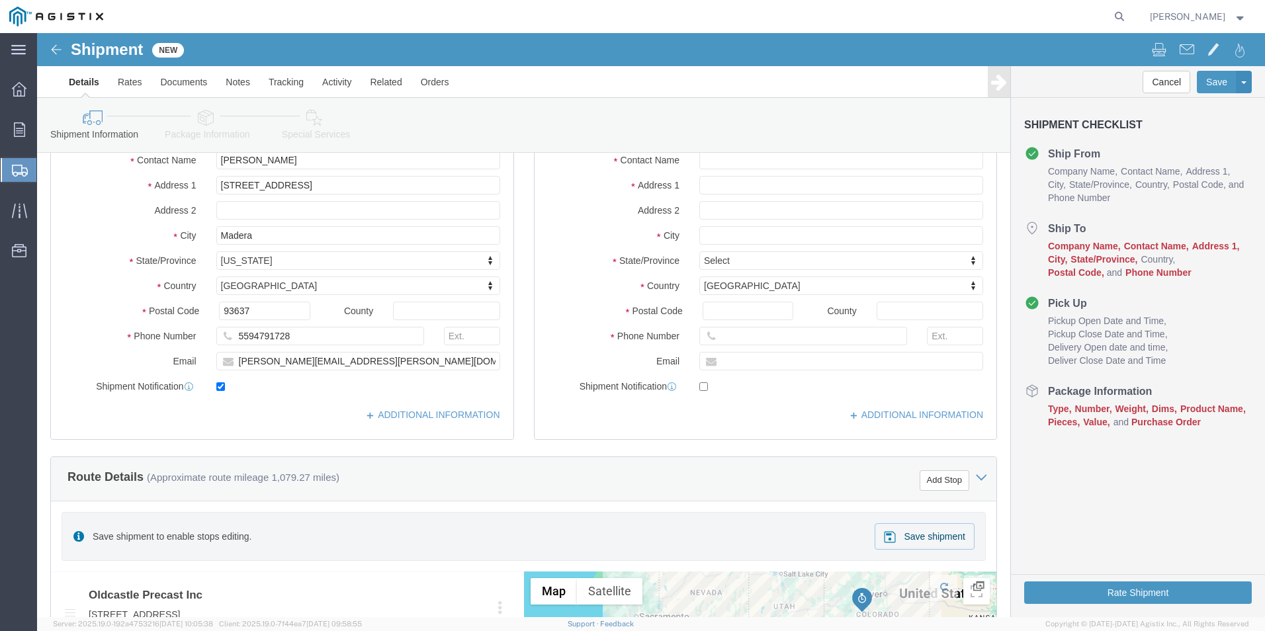
scroll to position [198, 0]
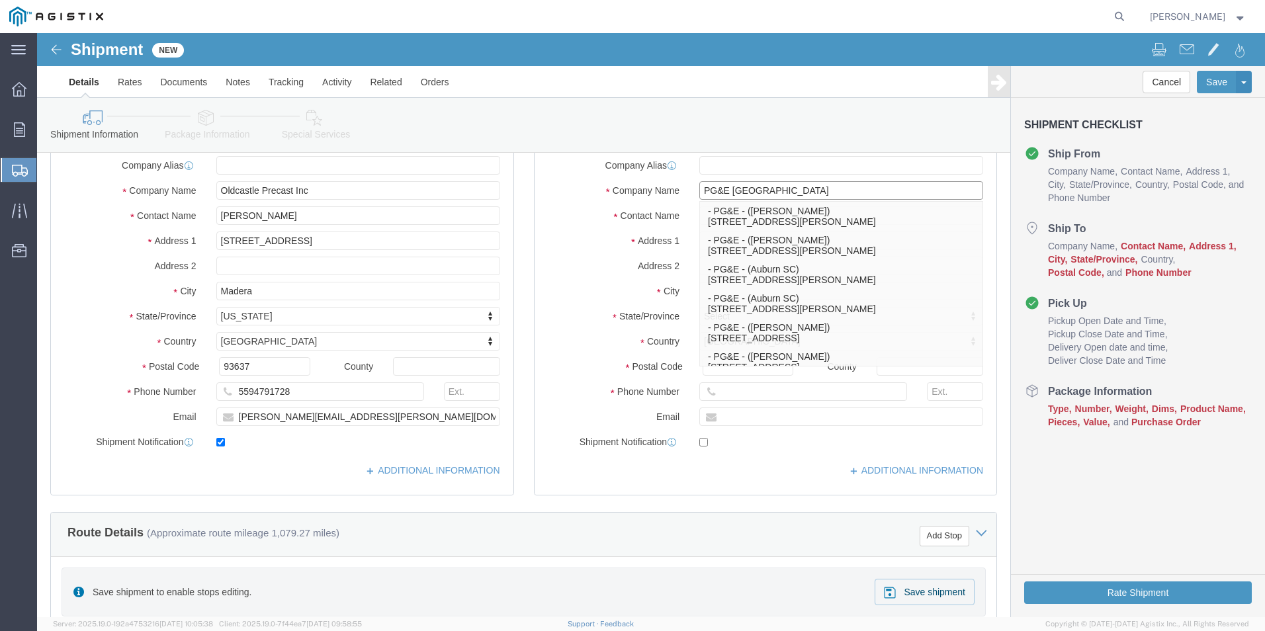
type input "PG&E [GEOGRAPHIC_DATA]"
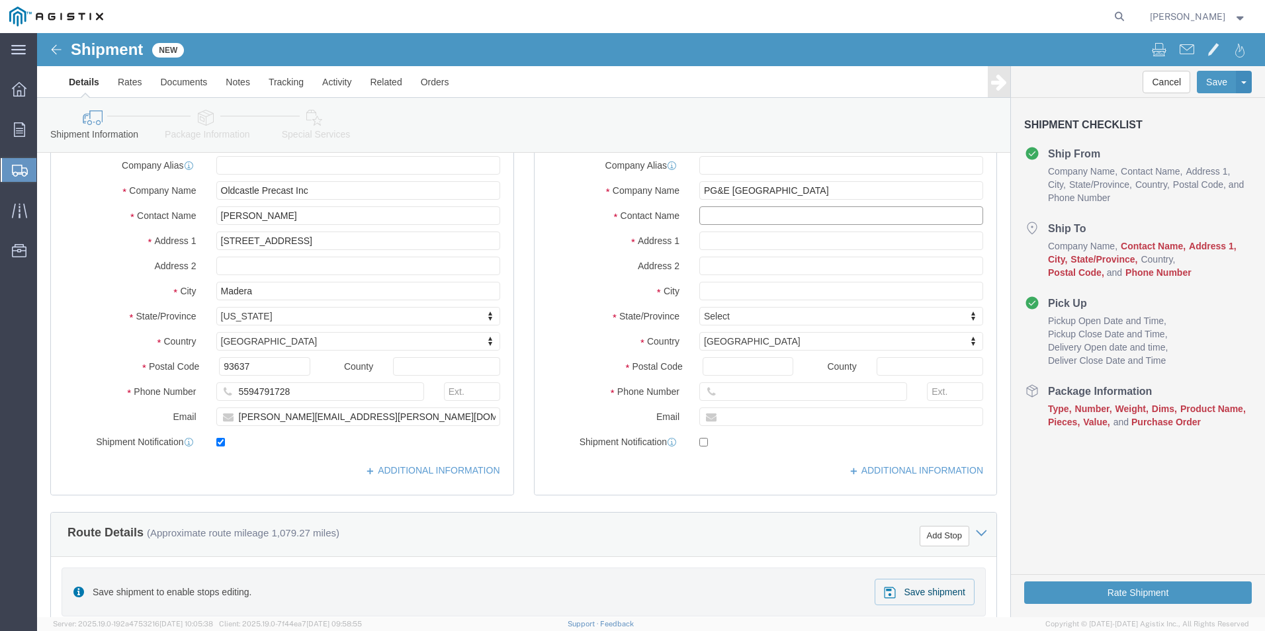
click input "text"
type input "[PERSON_NAME]"
click input "text"
type input "[STREET_ADDRESS]"
select select
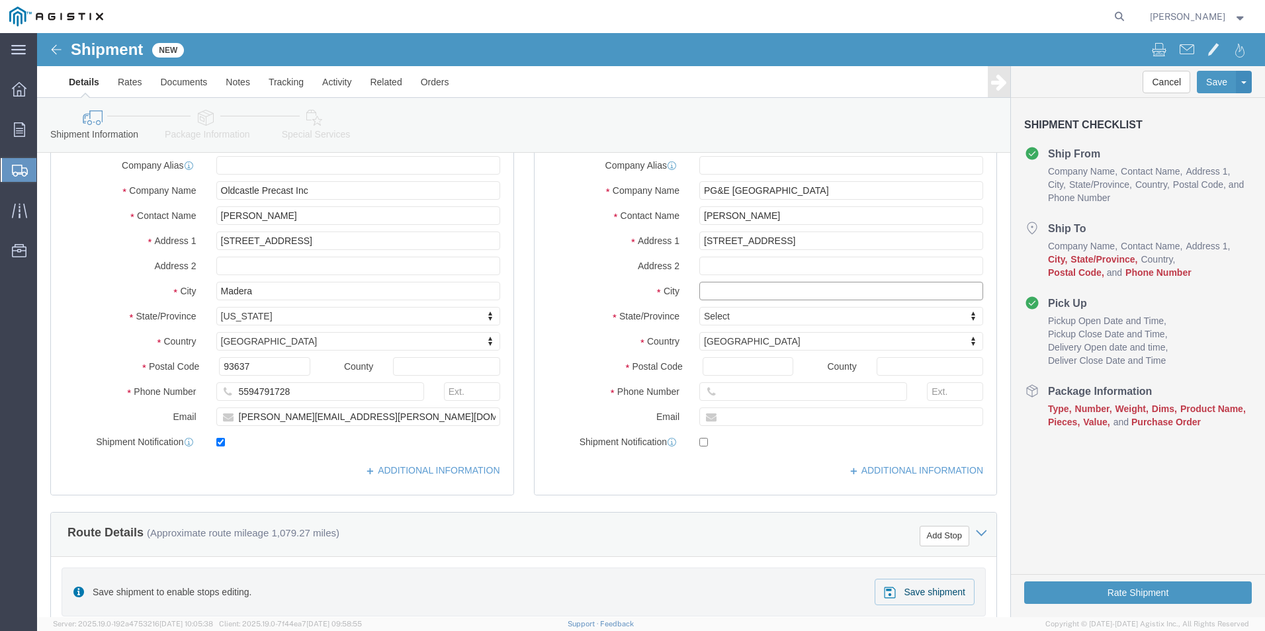
click input "text"
type input "f"
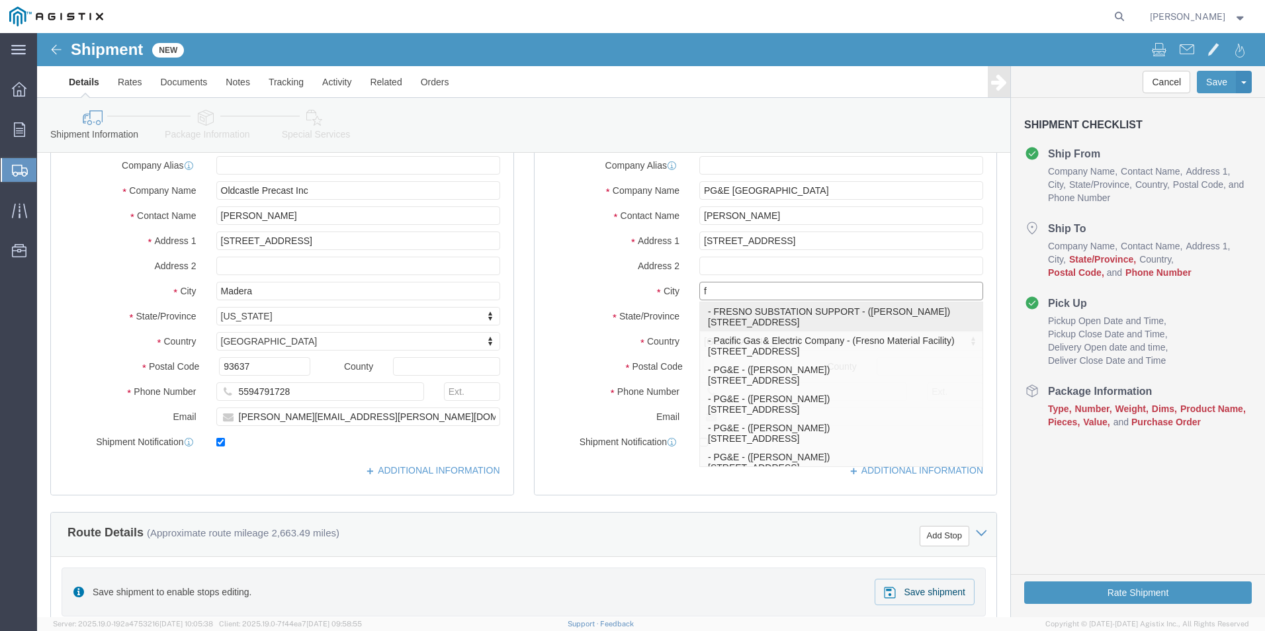
click div "- FRESNO SUBSTATION SUPPORT - ([PERSON_NAME]) [STREET_ADDRESS]"
select select
type input "[STREET_ADDRESS]"
type input "93725"
type input "FRESNO SUBSTATION SUPPORT"
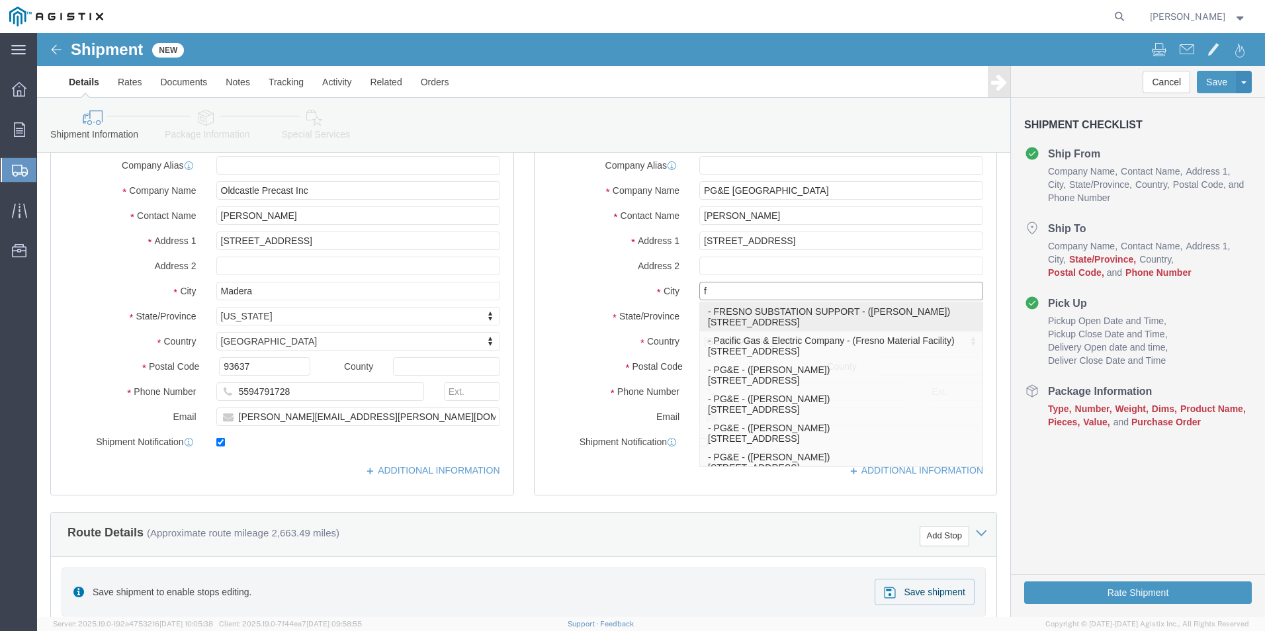
type input "[PERSON_NAME]"
type input "[GEOGRAPHIC_DATA]"
select select "CA"
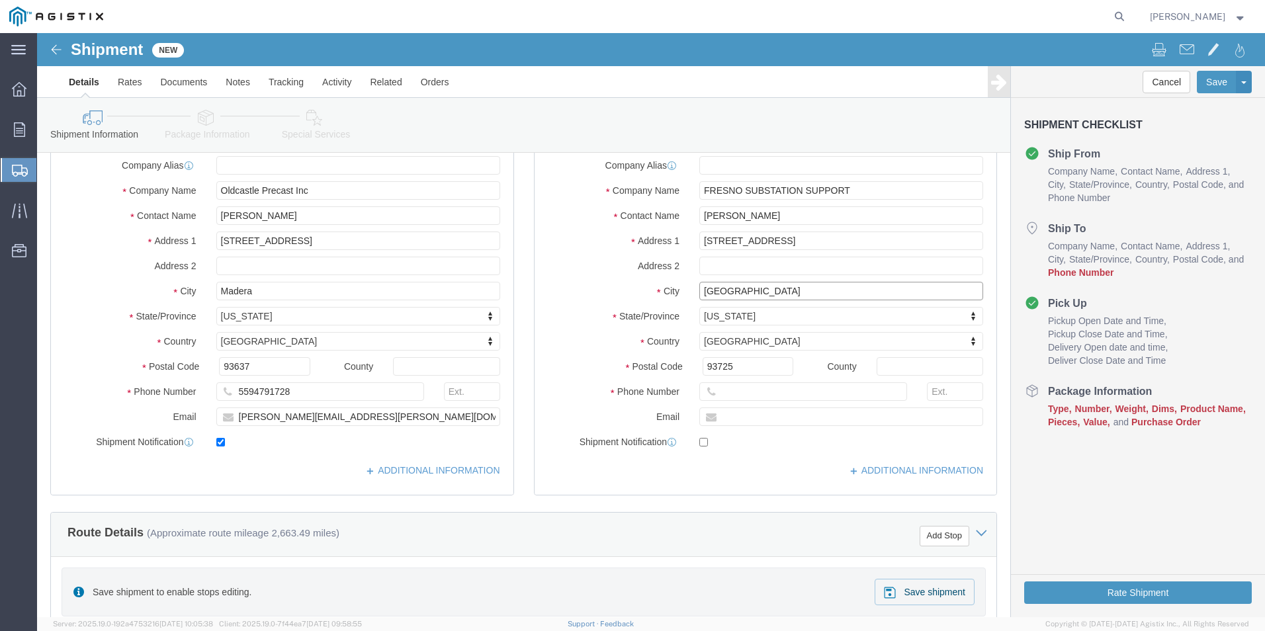
scroll to position [265, 0]
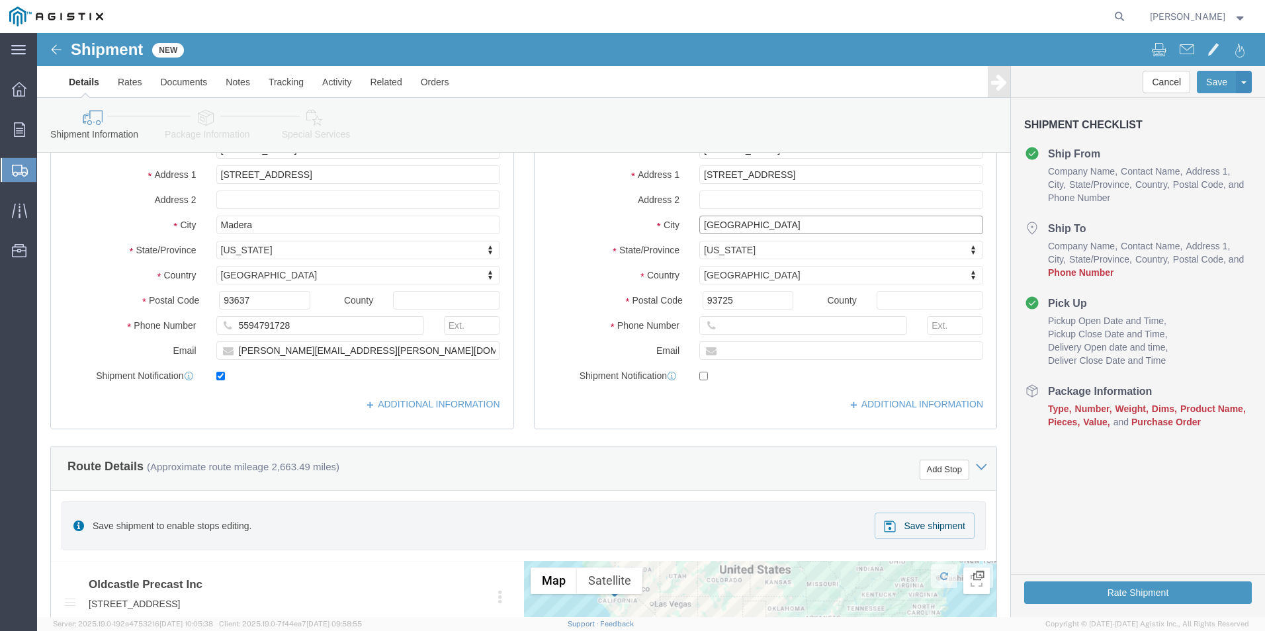
type input "[GEOGRAPHIC_DATA]"
select select
click input "text"
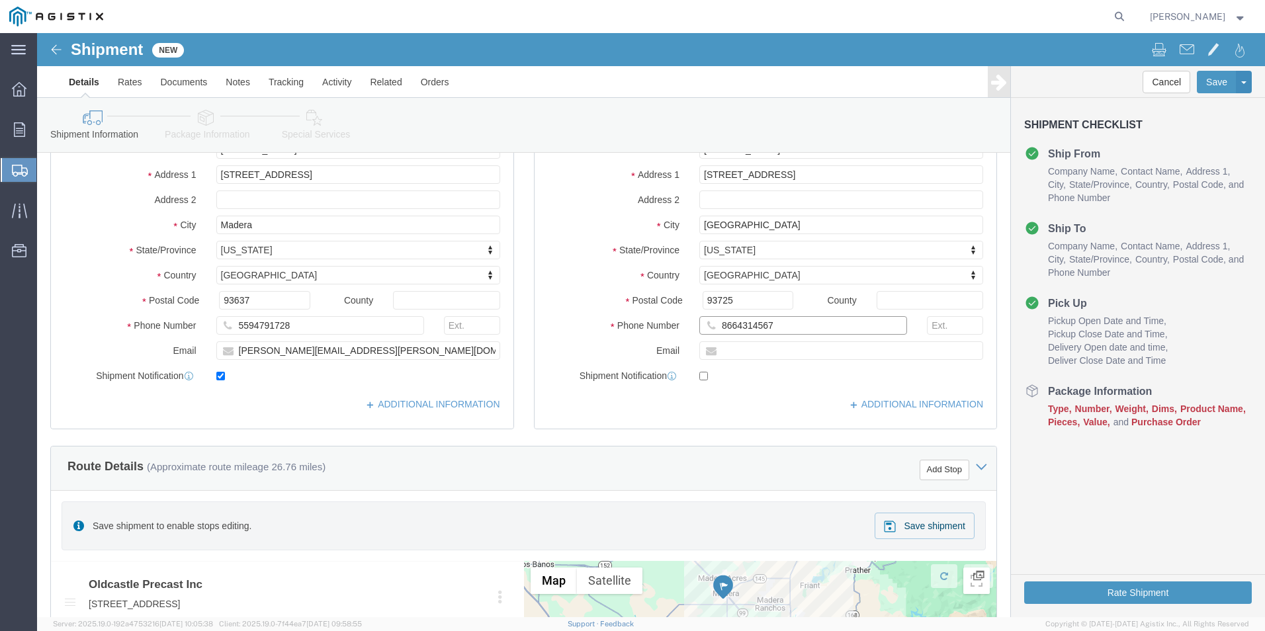
type input "8664314567"
click div "Location My Profile Location (OBSOLETE) [PERSON_NAME] SC - GC TRAILER (OBSOLETE…"
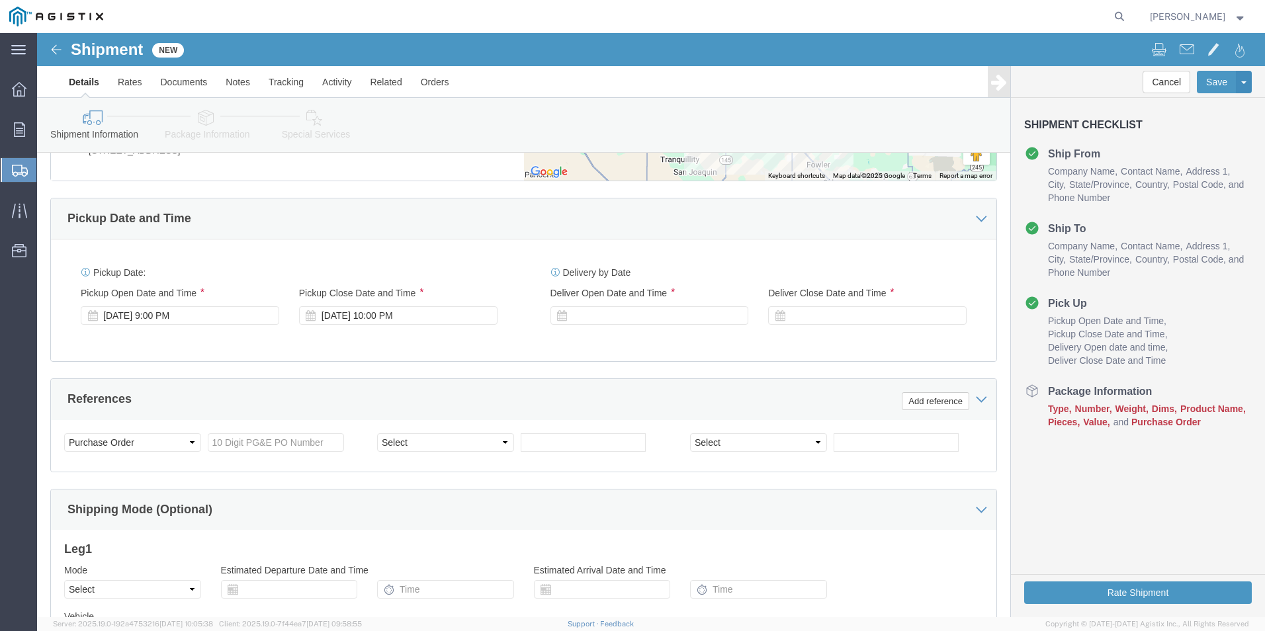
scroll to position [794, 0]
click div "[DATE] 9:00 PM"
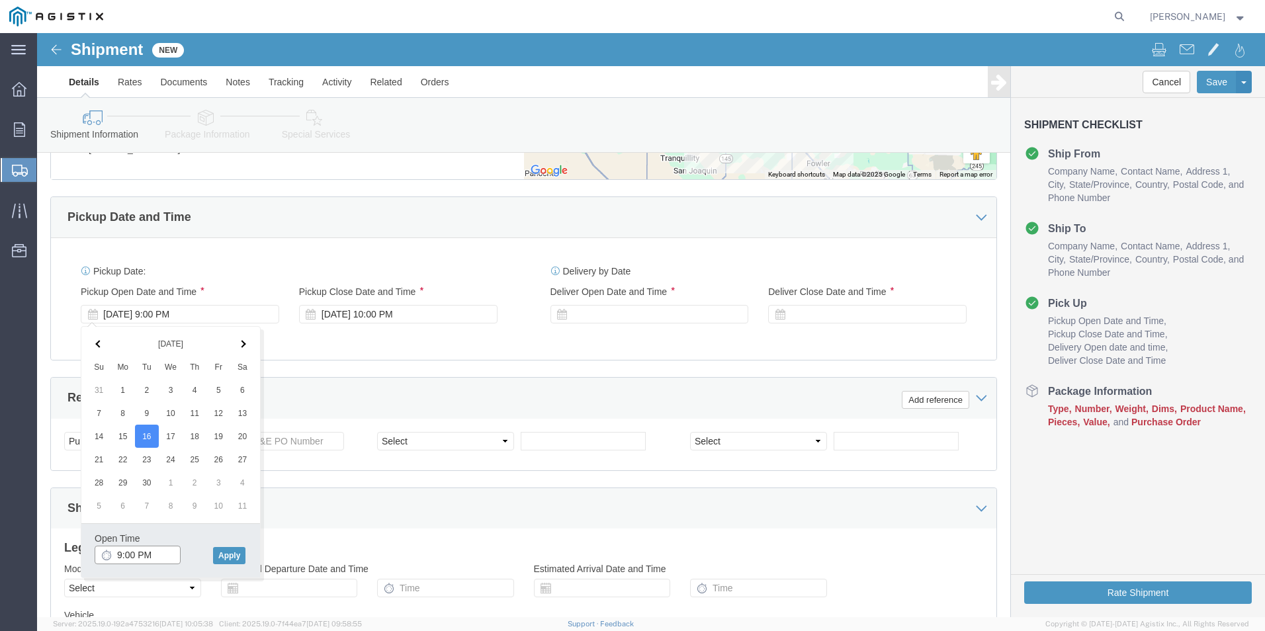
click input "9:00 PM"
type input "9:00 AM"
click button "Apply"
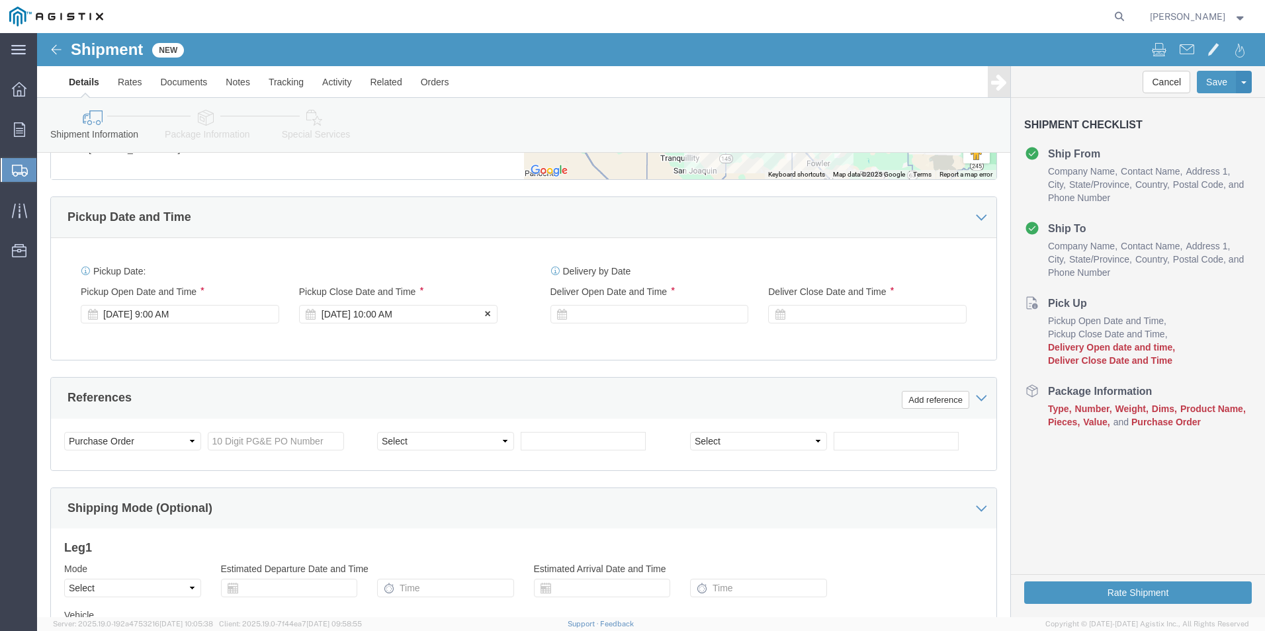
click div "[DATE] 10:00 AM"
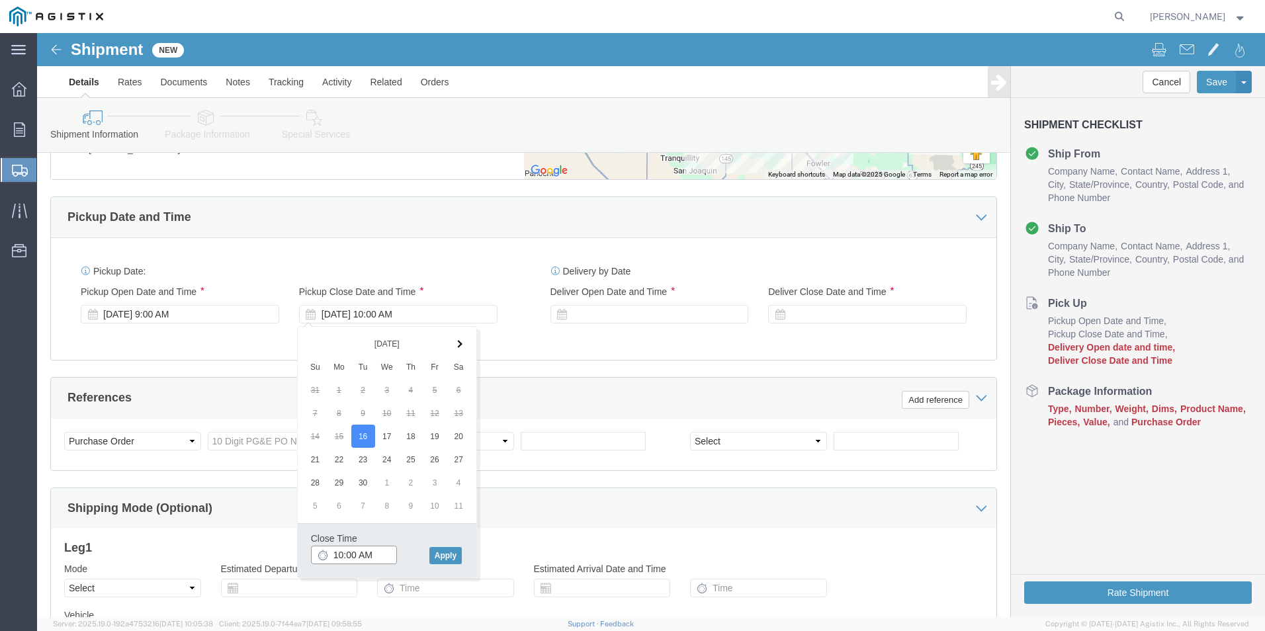
click input "10:00 AM"
click input "3:00 AM"
type input "3:00 PM"
click button "Apply"
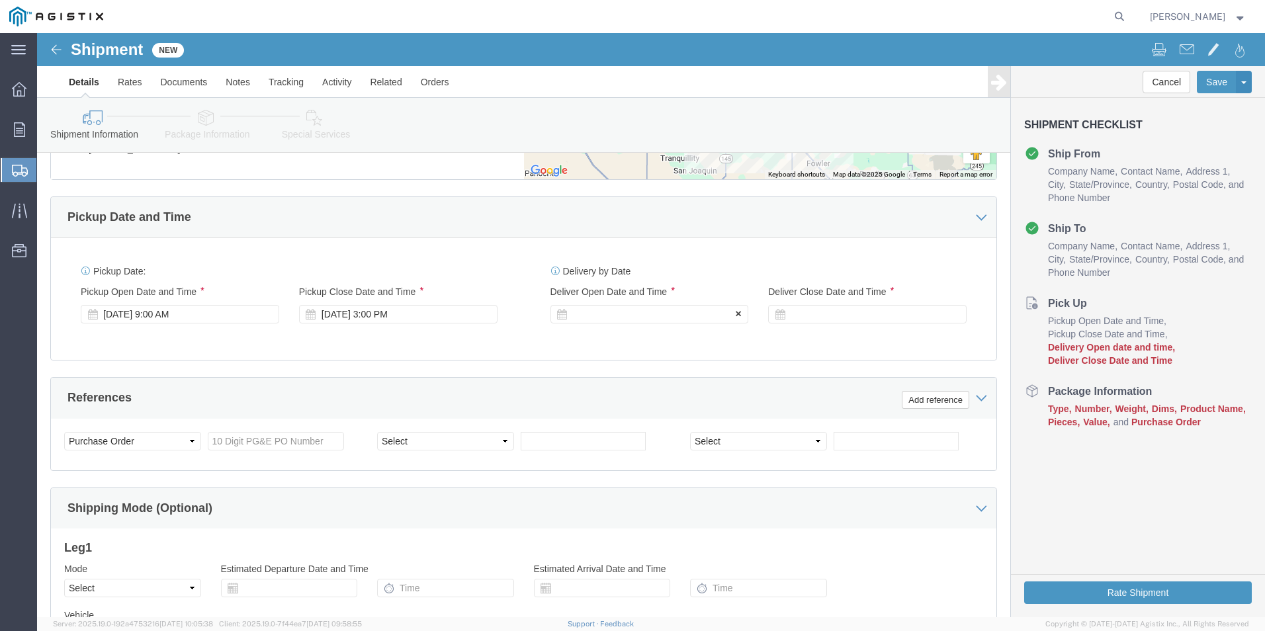
click div
click input "4:00 PM"
click input "9:00 PM"
type input "9:00 AM"
click button "Apply"
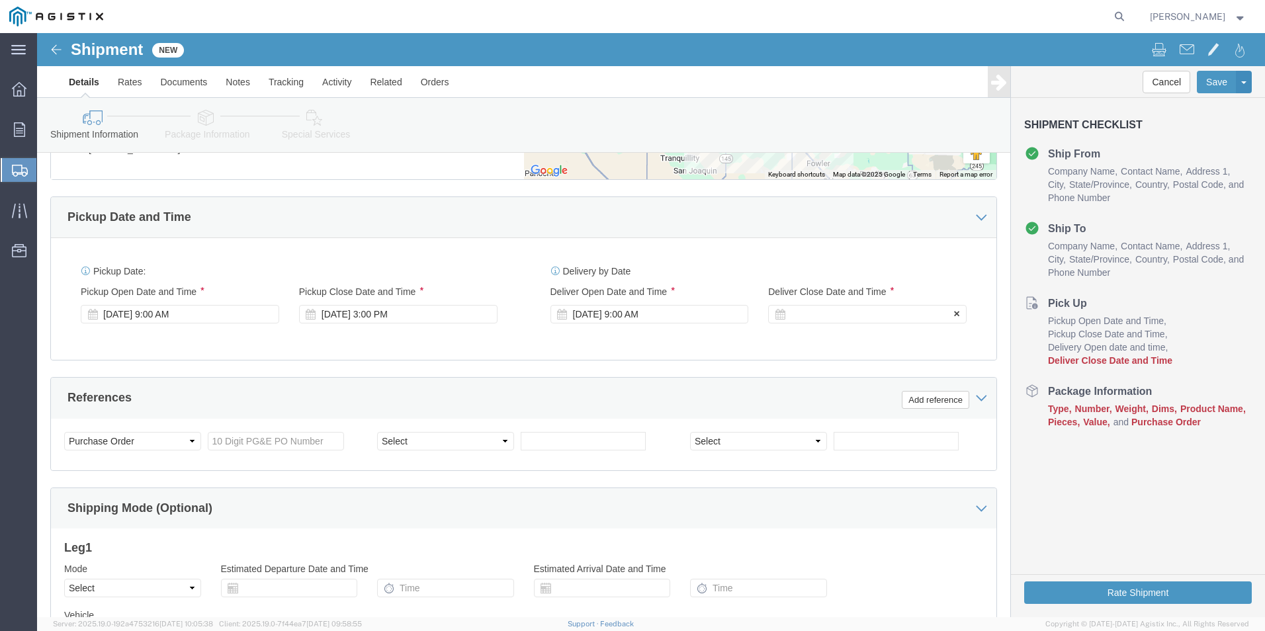
click div
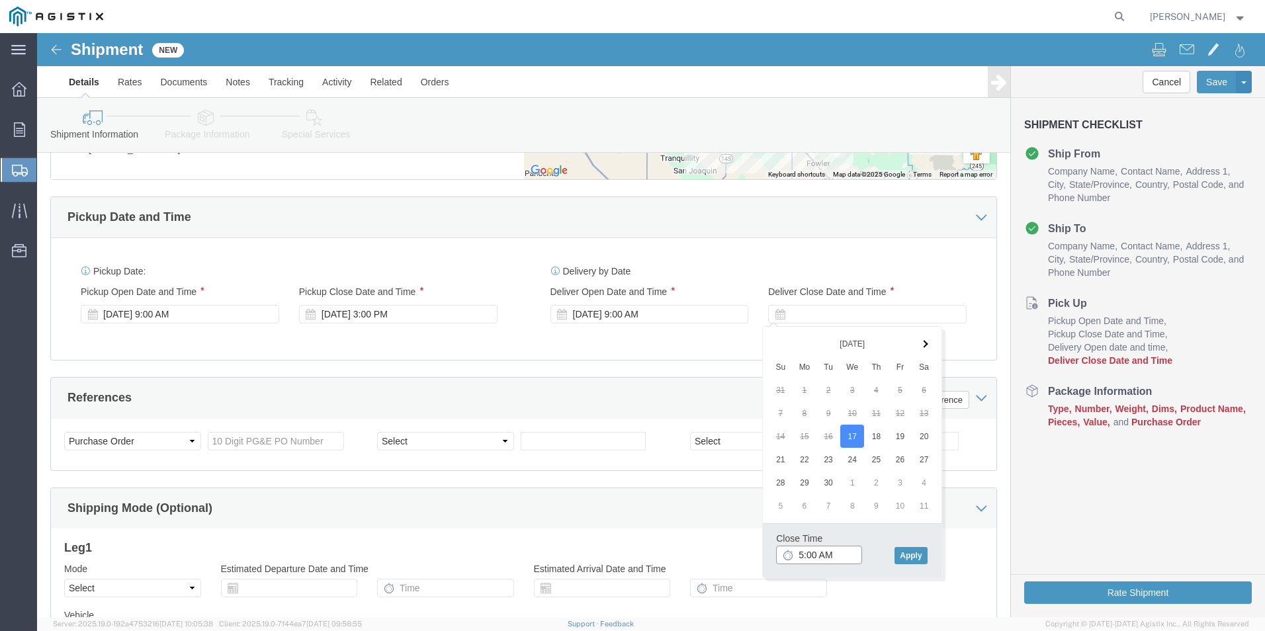
click input "5:00 AM"
type input "5:00 pm"
click button "Apply"
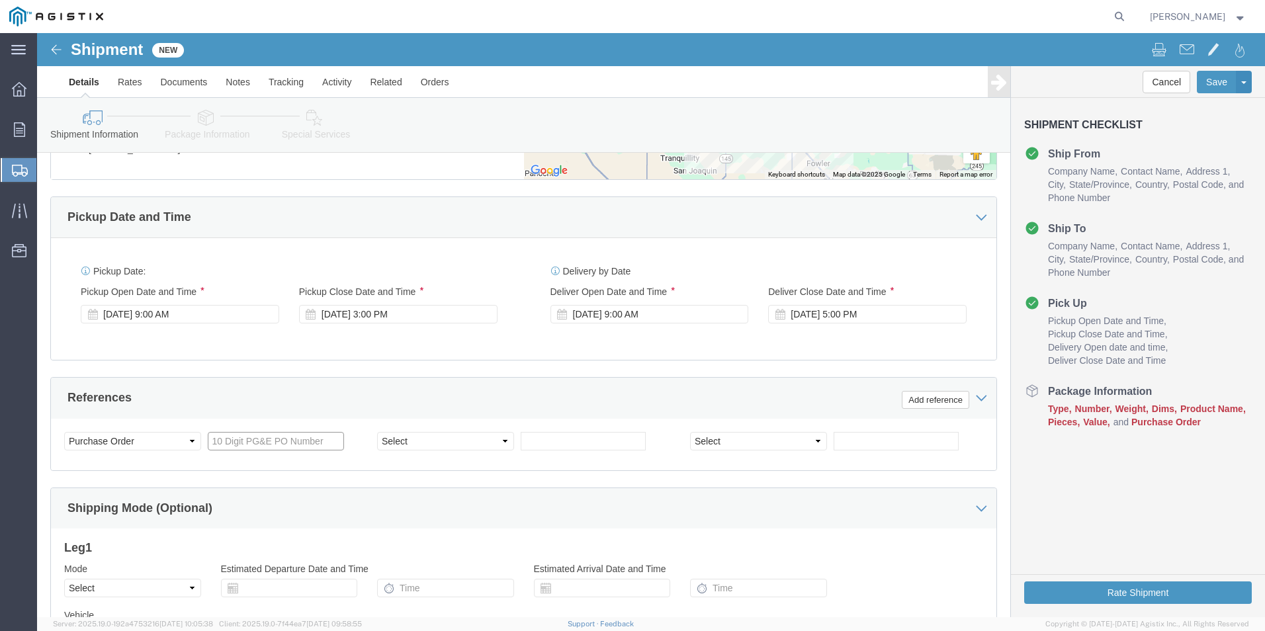
click input "text"
type input "3501417719"
click select "Select Account Type Activity ID Airline Appointment Number ASN Batch Request # …"
select select "PURCHORD"
click select "Select Account Type Activity ID Airline Appointment Number ASN Batch Request # …"
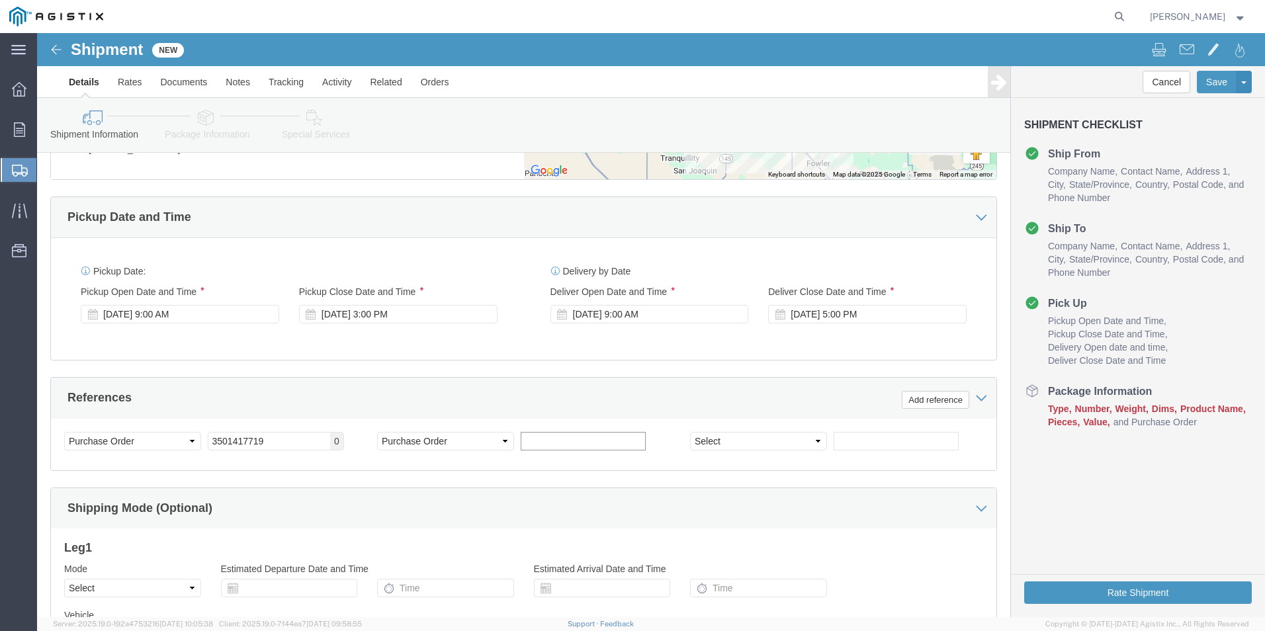
click input "text"
type input "612561"
click select "Select Account Type Activity ID Airline Appointment Number ASN Batch Request # …"
select select "SALEORDR"
click select "Select Account Type Activity ID Airline Appointment Number ASN Batch Request # …"
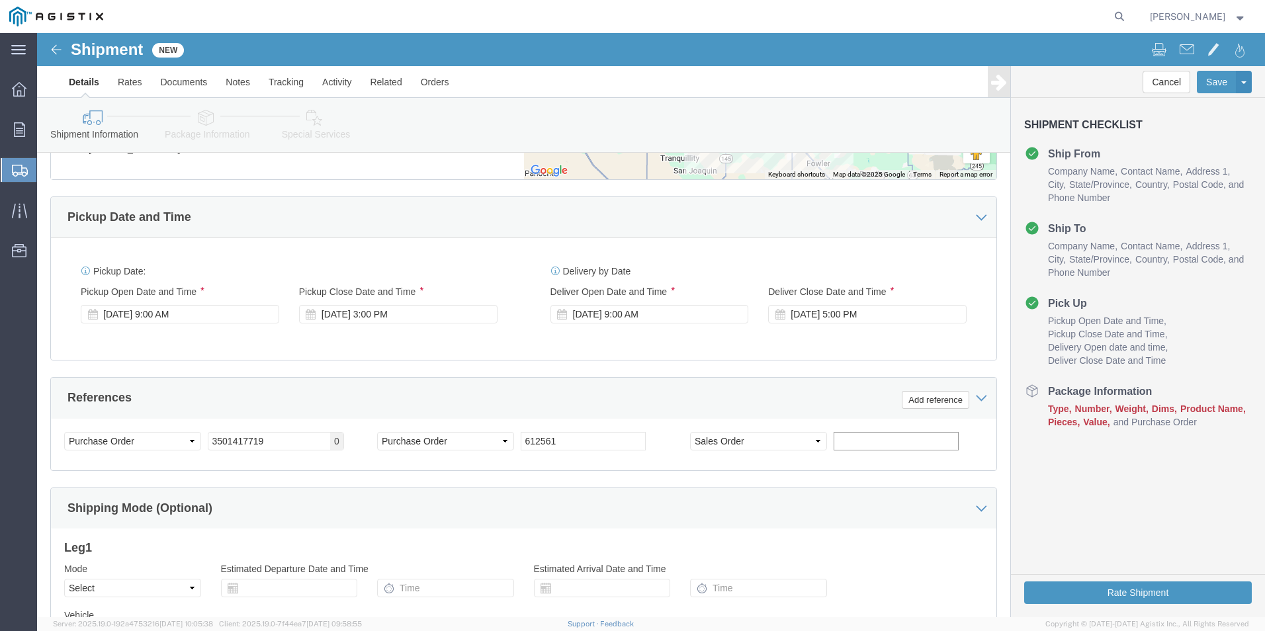
click input "text"
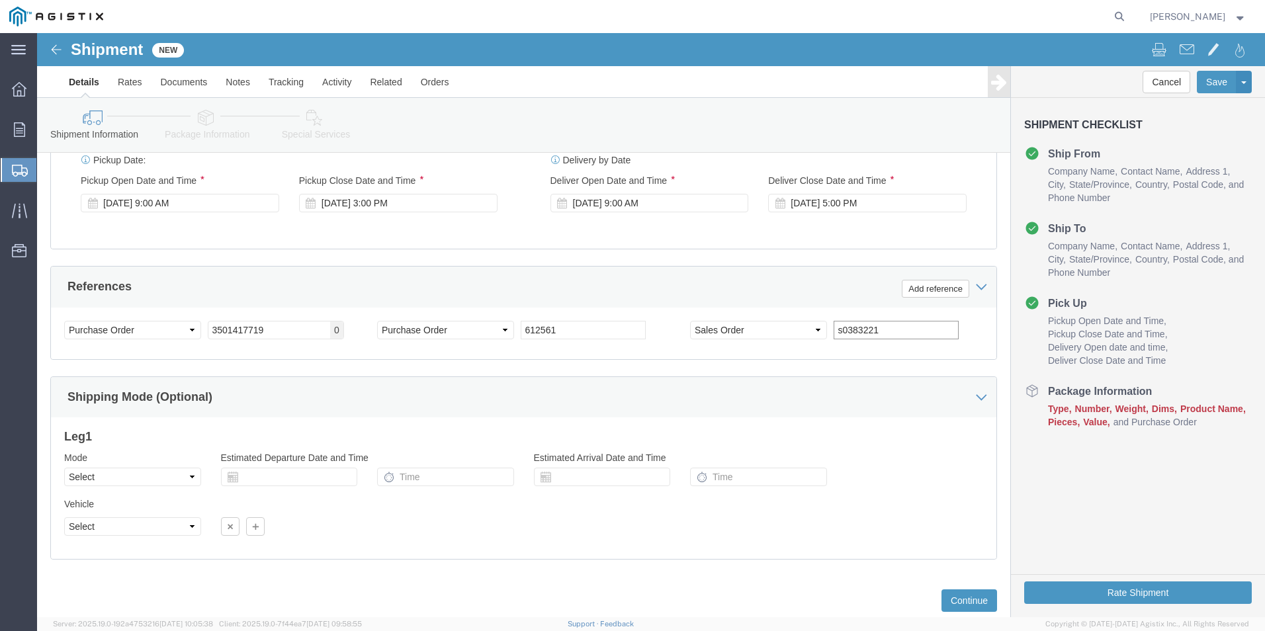
scroll to position [926, 0]
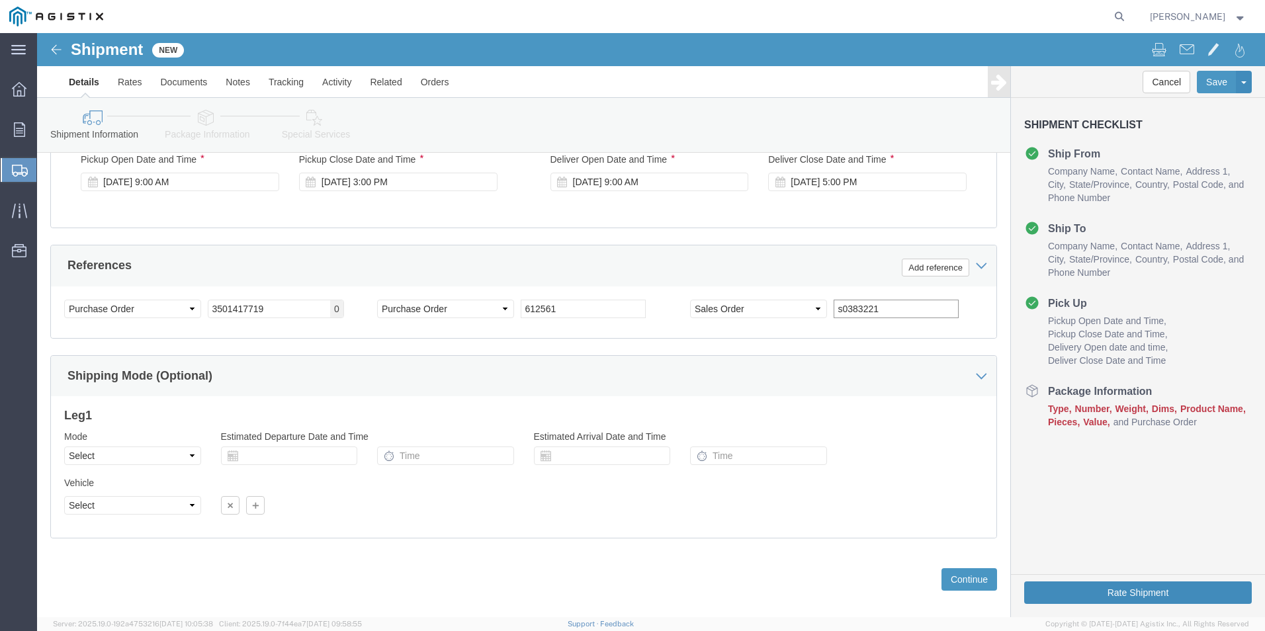
type input "s0383221"
click button "Rate Shipment"
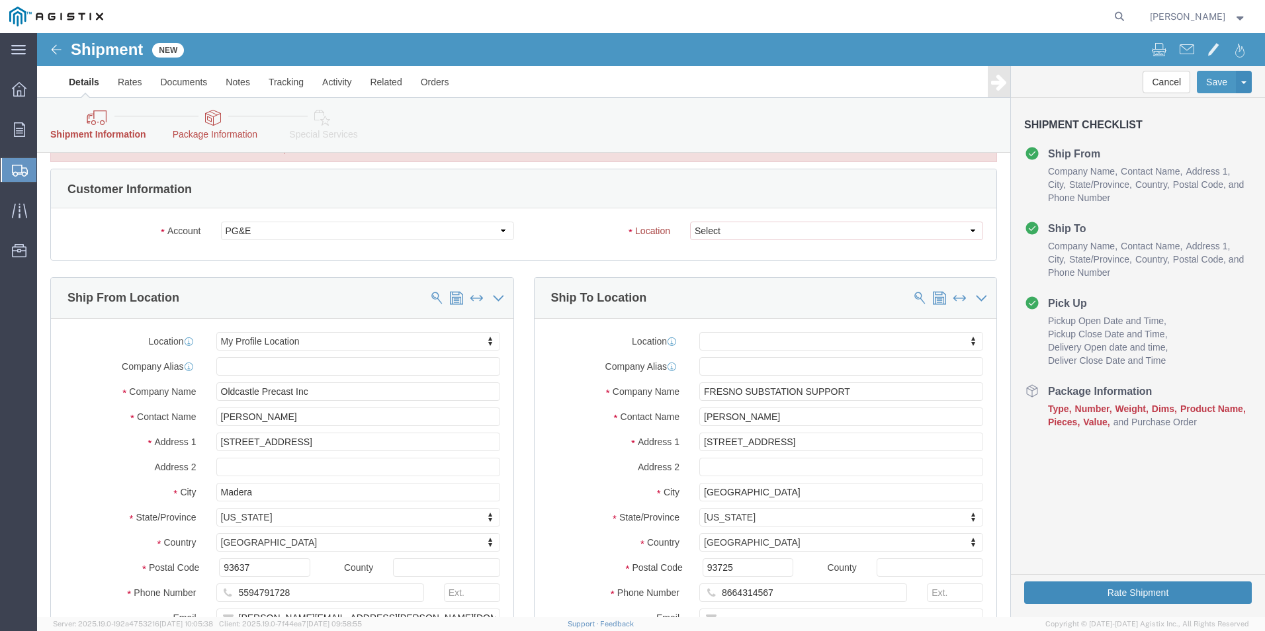
scroll to position [0, 0]
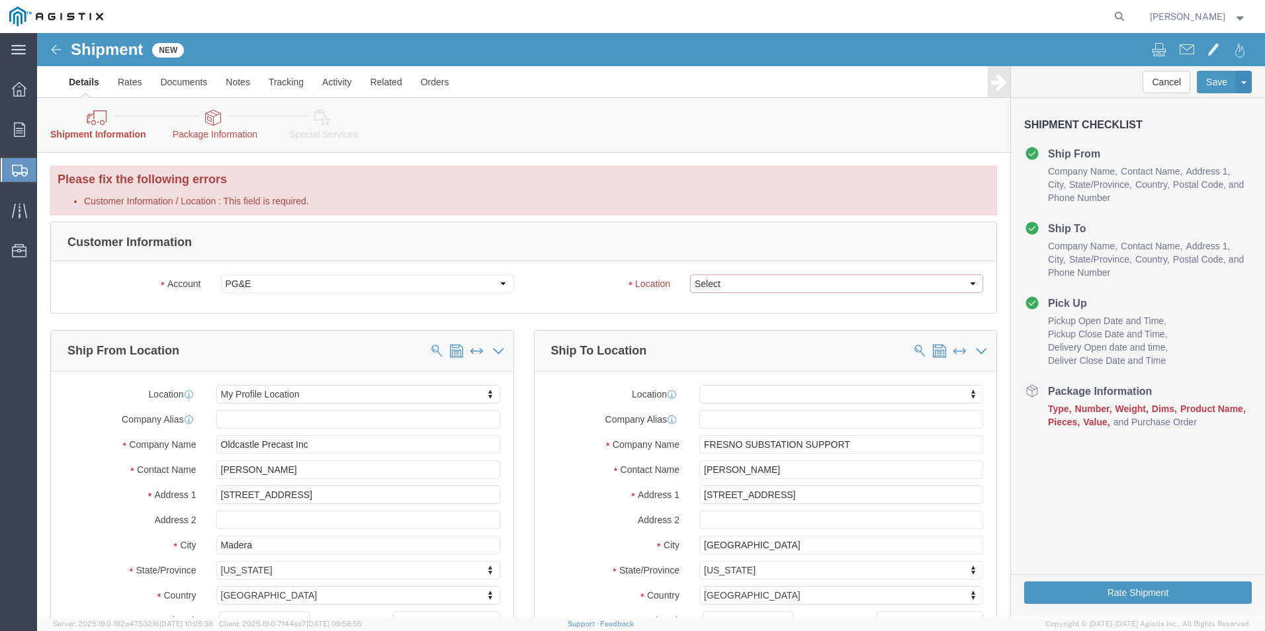
click select "Select All Others [GEOGRAPHIC_DATA] [GEOGRAPHIC_DATA] [GEOGRAPHIC_DATA] [GEOGRA…"
select select "19745"
click select "Select All Others [GEOGRAPHIC_DATA] [GEOGRAPHIC_DATA] [GEOGRAPHIC_DATA] [GEOGRA…"
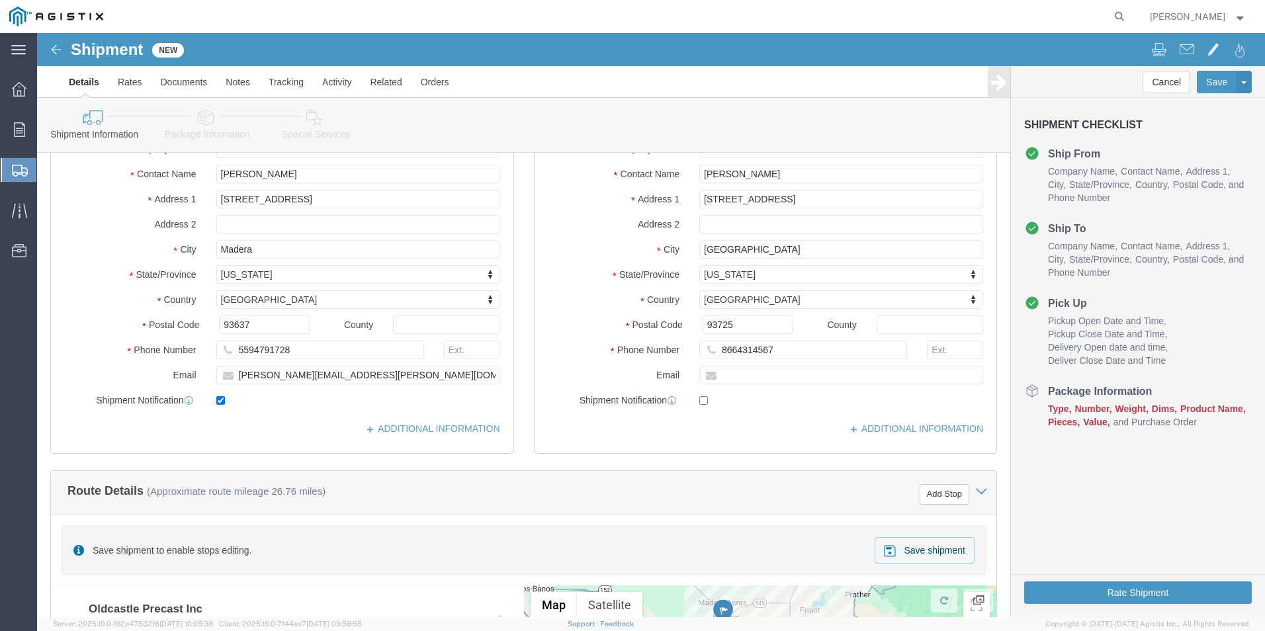
scroll to position [265, 0]
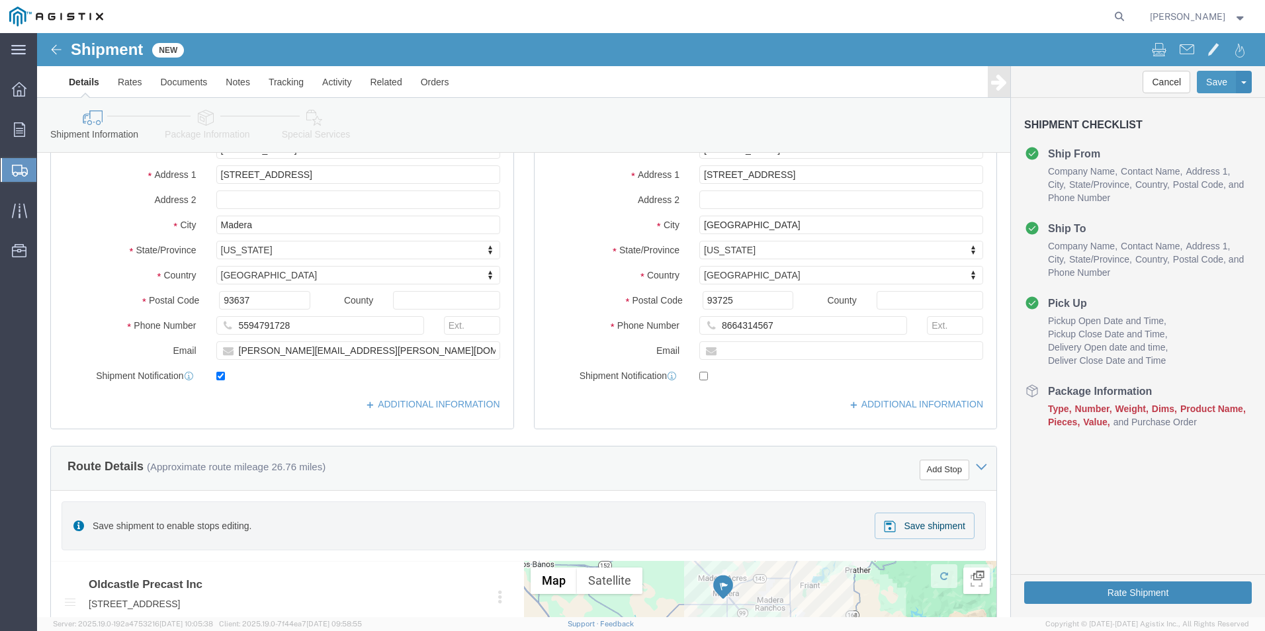
click button "Rate Shipment"
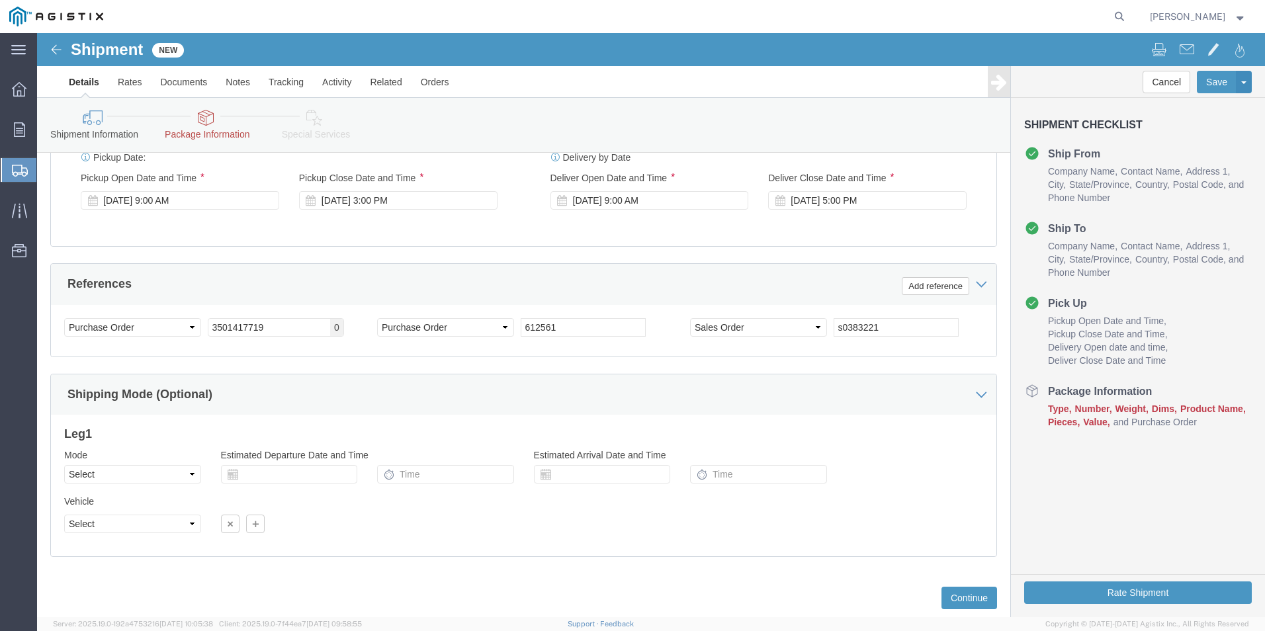
scroll to position [940, 0]
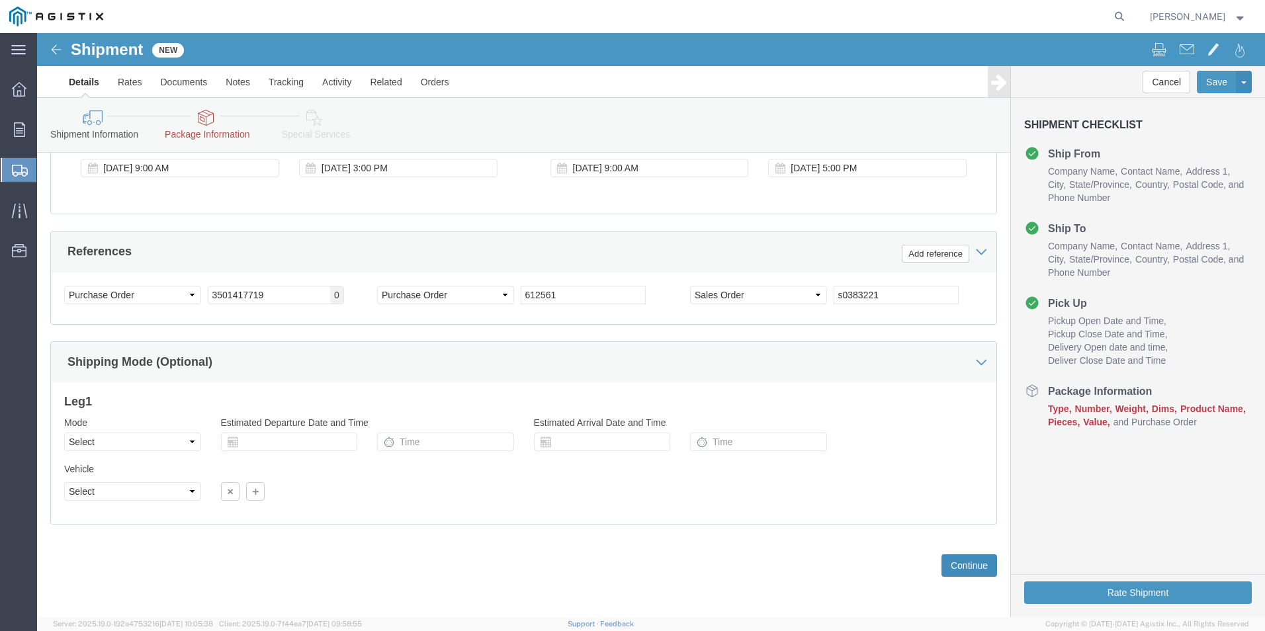
click button "Continue"
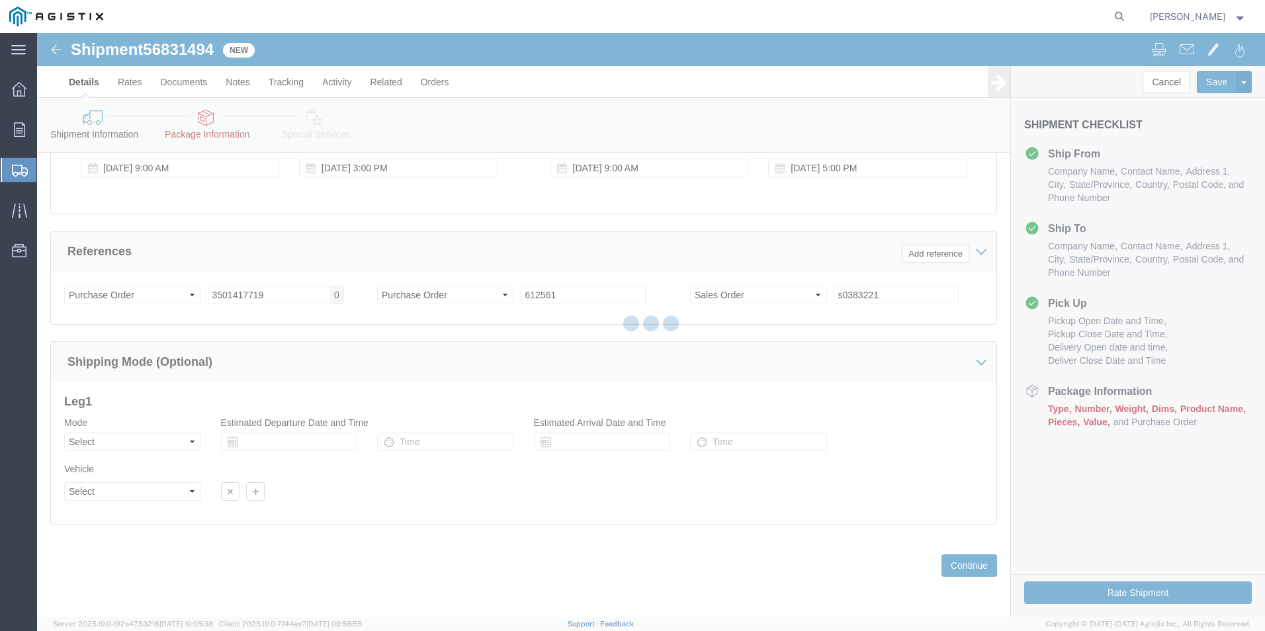
select select "23095"
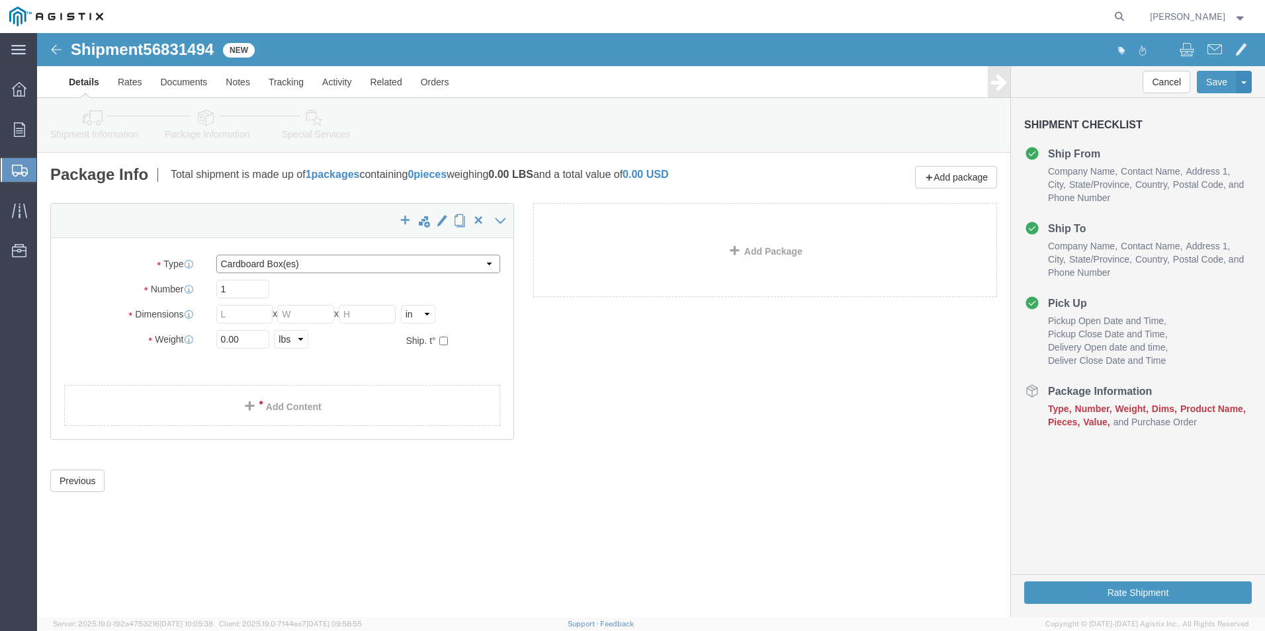
click select "Select Bulk Bundle(s) Cardboard Box(es) Carton(s) Crate(s) Drum(s) (Fiberboard)…"
select select "PSNS"
click select "Select Bulk Bundle(s) Cardboard Box(es) Carton(s) Crate(s) Drum(s) (Fiberboard)…"
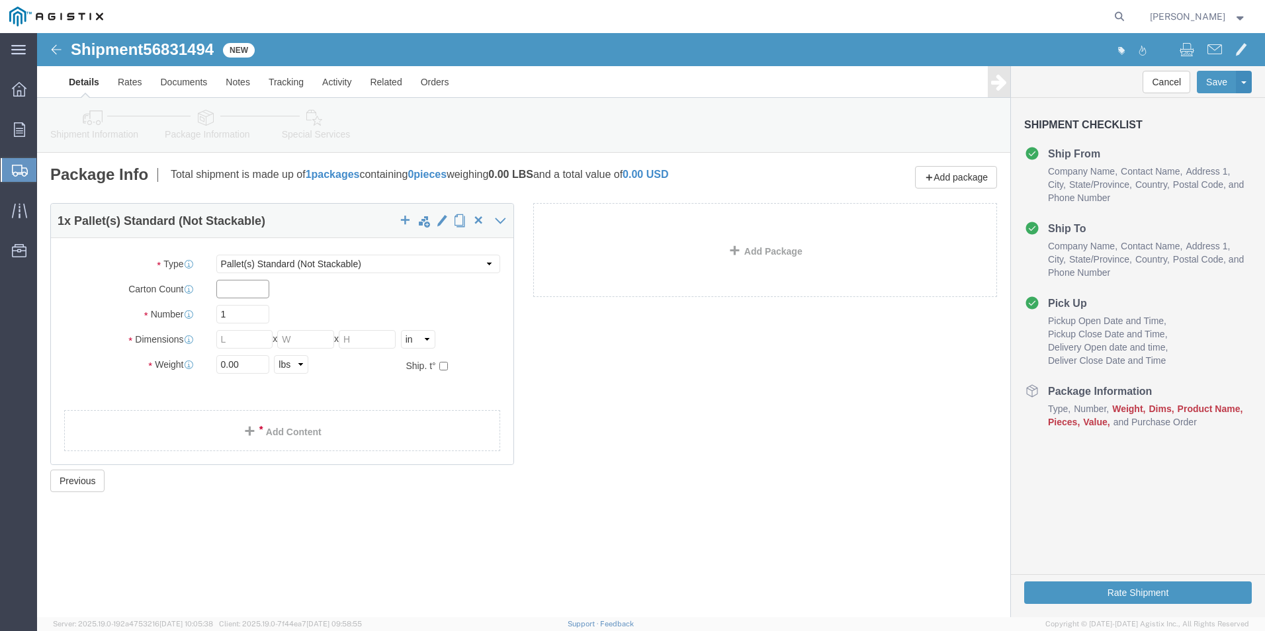
click input "text"
click input "1"
click input "text"
type input "36"
click input "text"
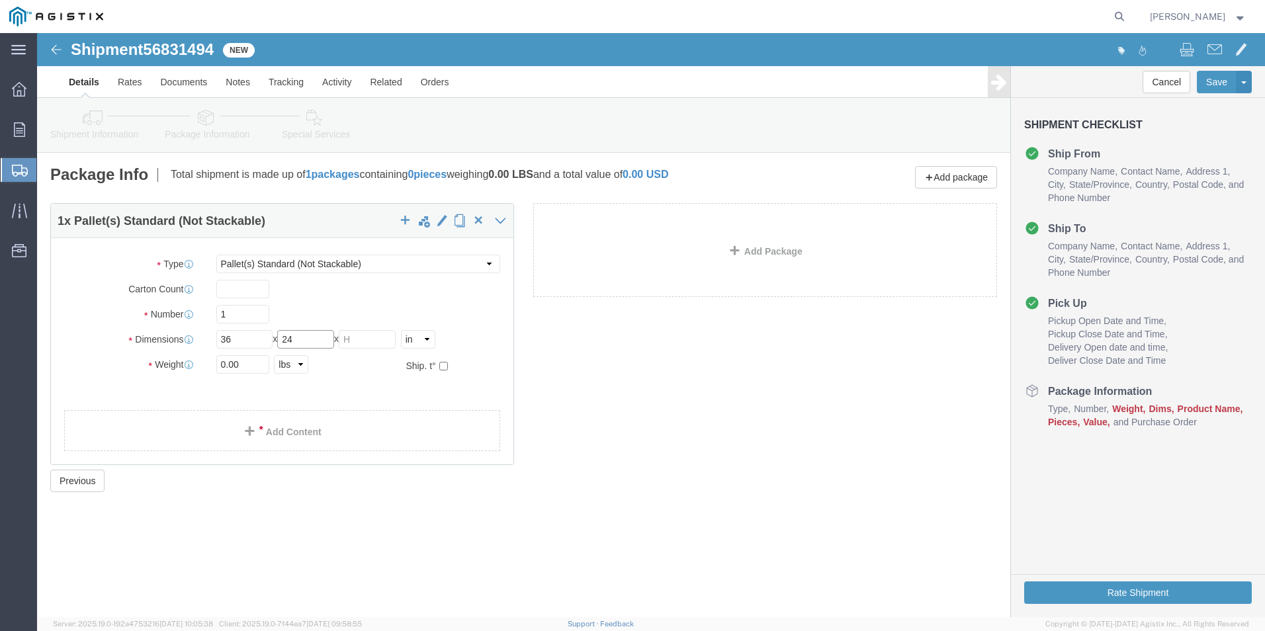
type input "24"
click input "text"
type input "36"
drag, startPoint x: 218, startPoint y: 330, endPoint x: 170, endPoint y: 332, distance: 47.7
click input "0.00"
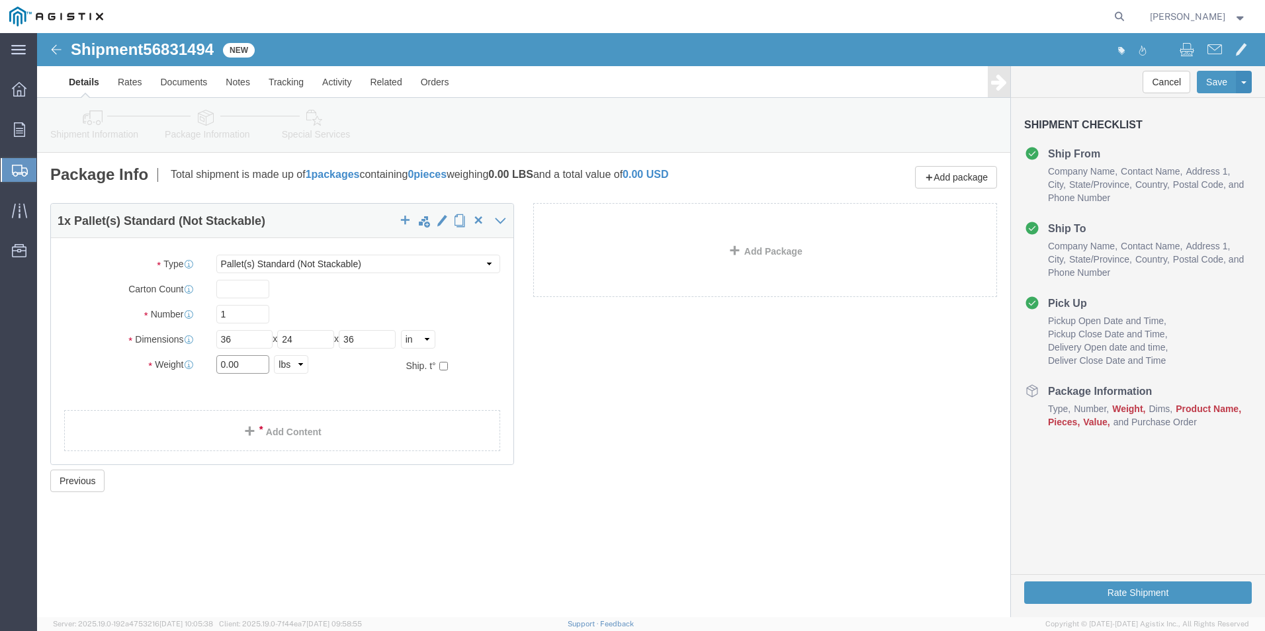
drag, startPoint x: 203, startPoint y: 322, endPoint x: 153, endPoint y: 342, distance: 53.4
click div "Package Type Select Bulk Bundle(s) Cardboard Box(es) Carton(s) Crate(s) Drum(s)…"
type input "143"
click div "1 x Pallet(s) Standard (Not Stackable) Package Type Select Bulk Bundle(s) Cardb…"
click link "Add Content"
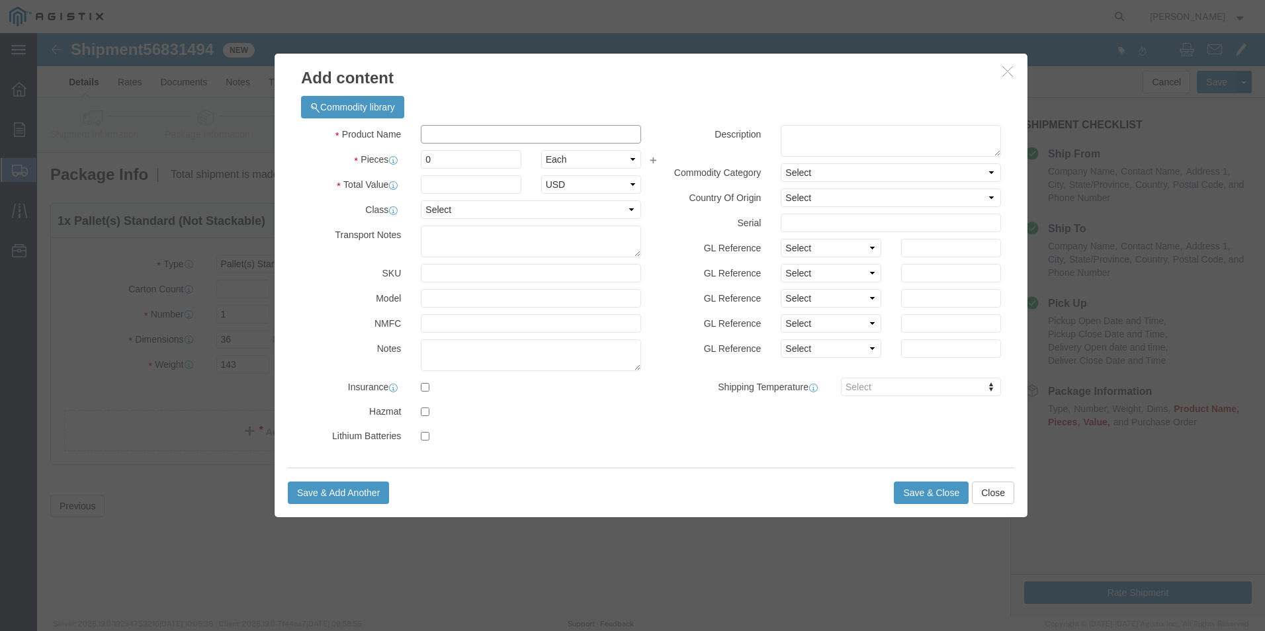
click input "text"
click input "GREEN pg&e COVER"
click input "GREEN PG&E COVER"
type input "GREEN PG&E COVER MsHI"
click input "0"
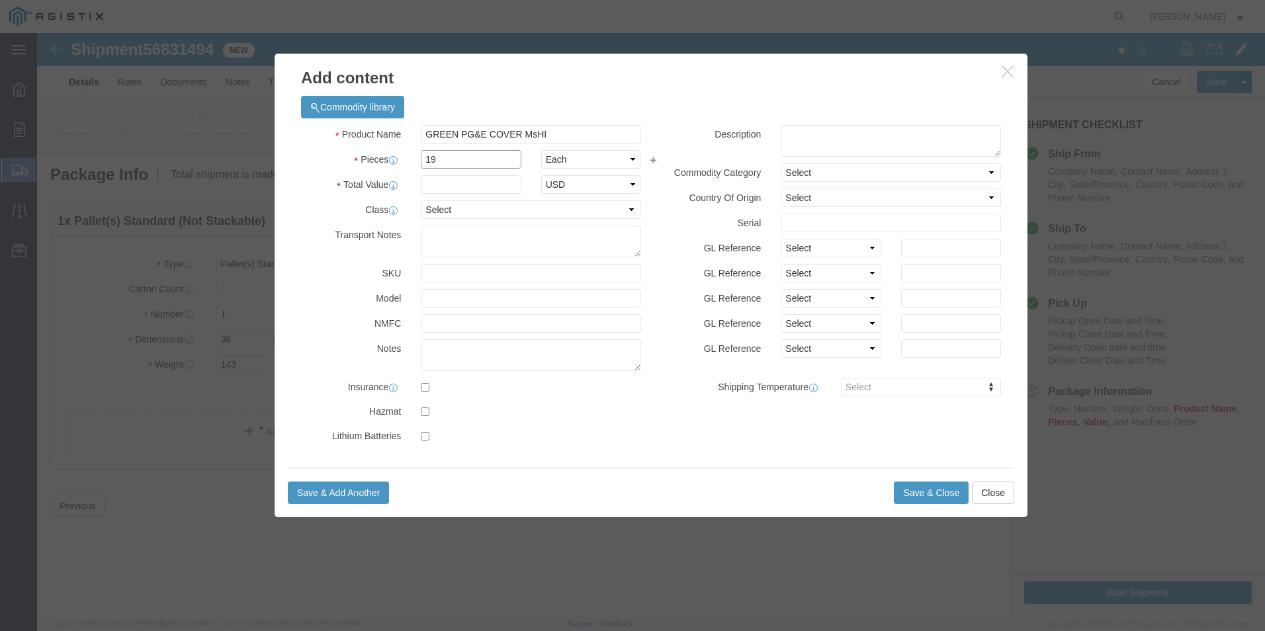
type input "19"
click input "text"
type input "1"
click div "Product Name GREEN PG&E COVER MsHI Pieces 19 Select Bag Barrels 100Board Feet B…"
click button "Save & Close"
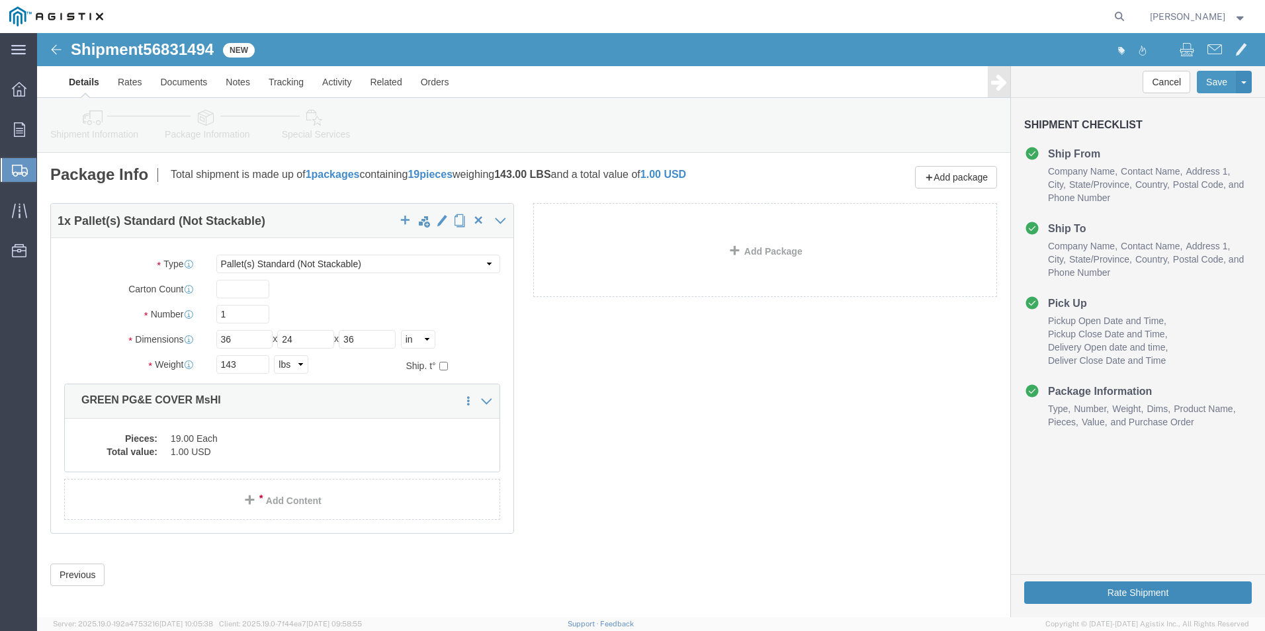
click button "Rate Shipment"
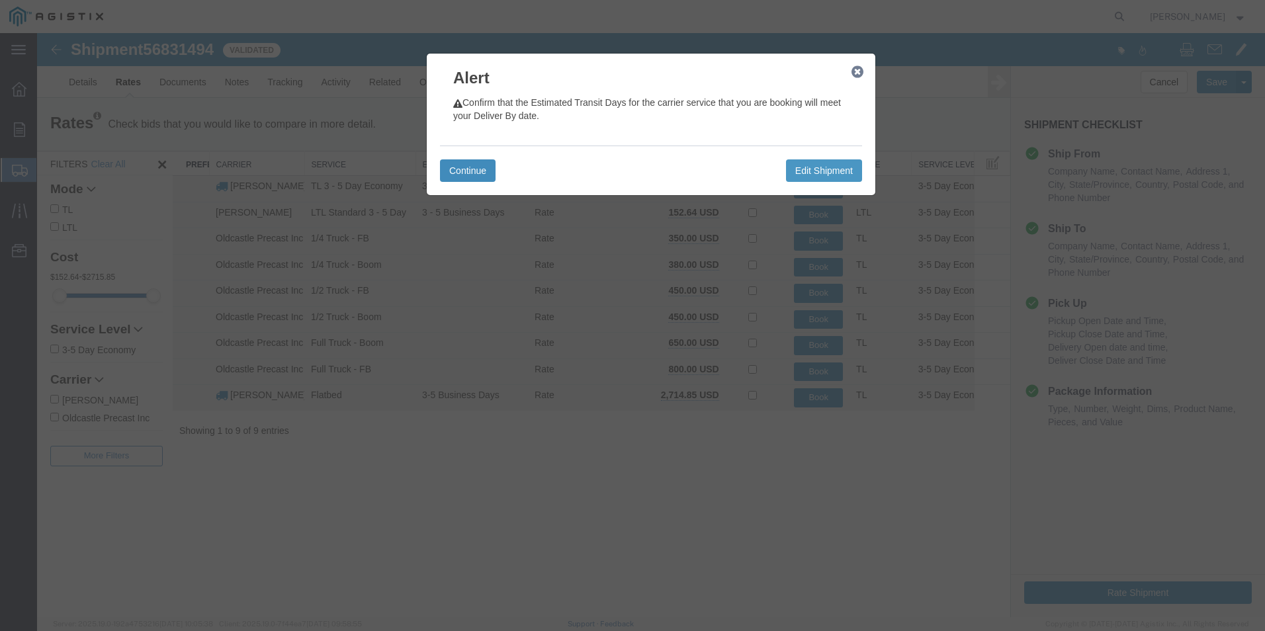
click at [484, 170] on button "Continue" at bounding box center [468, 170] width 56 height 22
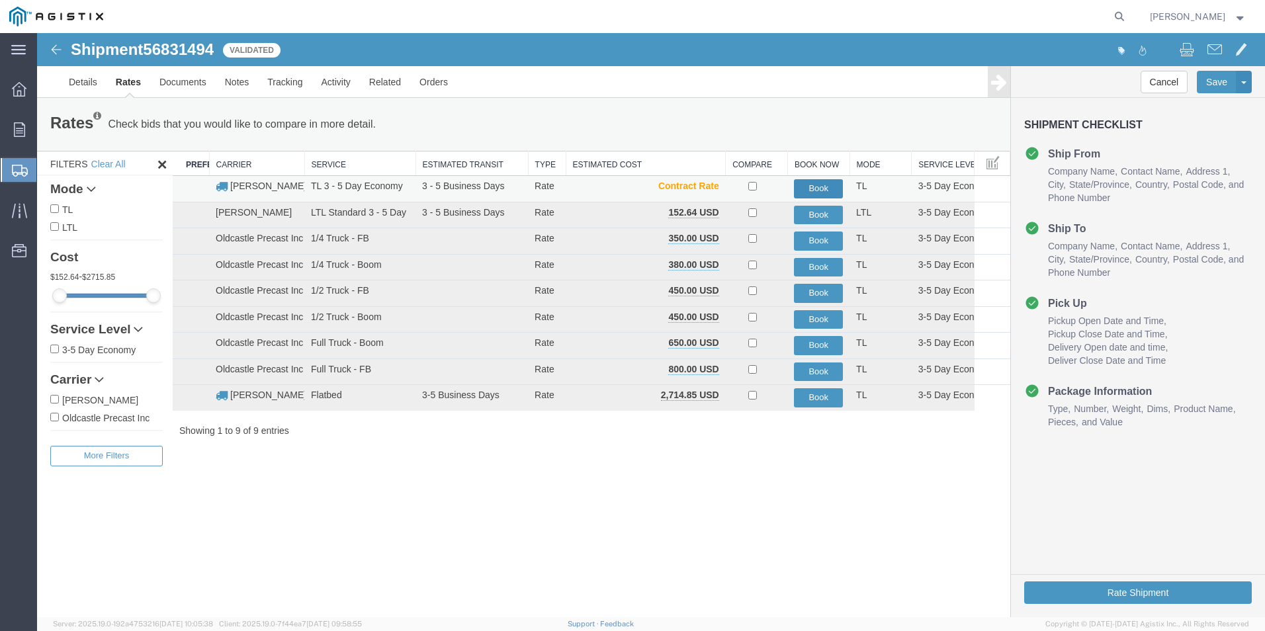
click at [820, 185] on button "Book" at bounding box center [818, 188] width 49 height 19
